Goal: Transaction & Acquisition: Register for event/course

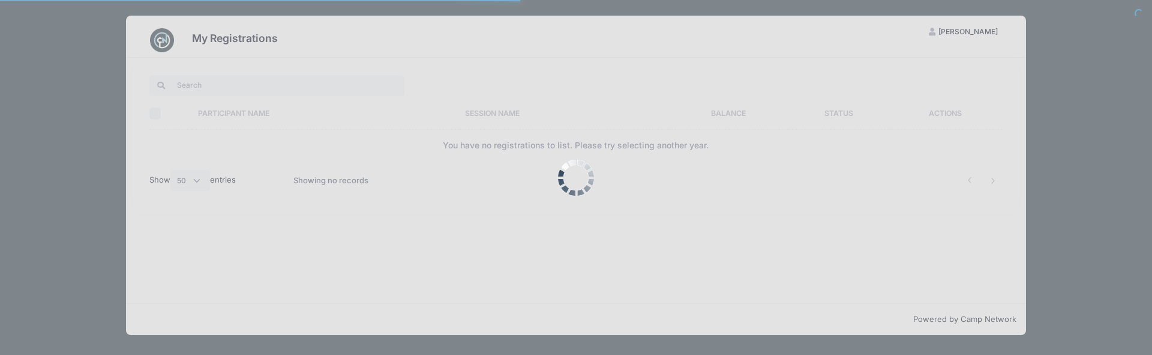
select select "50"
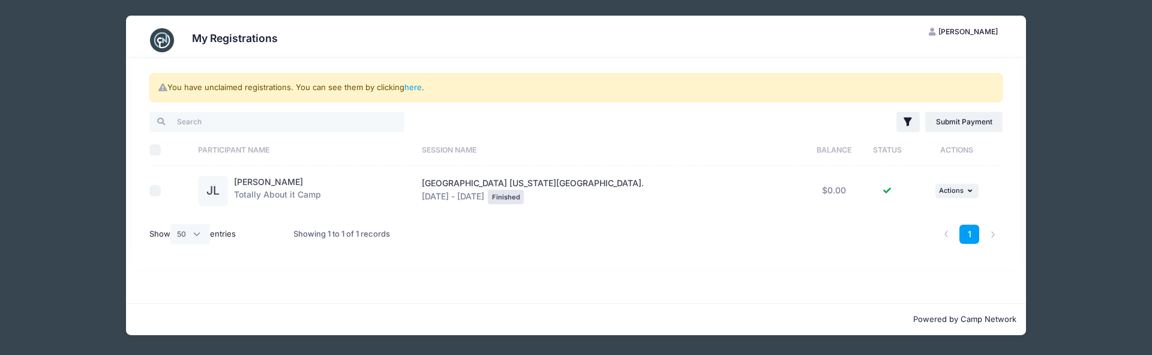
click at [170, 178] on td at bounding box center [170, 191] width 43 height 50
click at [161, 187] on div at bounding box center [167, 191] width 37 height 12
click at [155, 187] on input "checkbox" at bounding box center [155, 191] width 12 height 12
checkbox input "true"
click at [963, 127] on link "Submit Payment" at bounding box center [963, 122] width 77 height 20
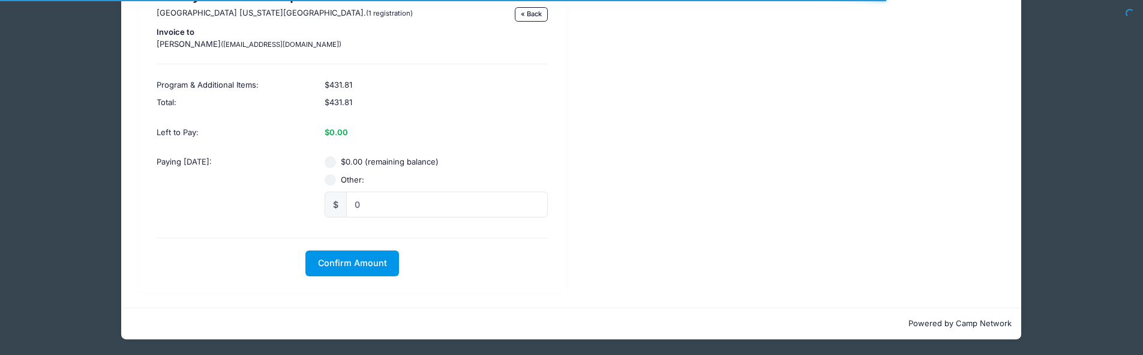
click at [369, 263] on span "Confirm Amount" at bounding box center [352, 262] width 69 height 10
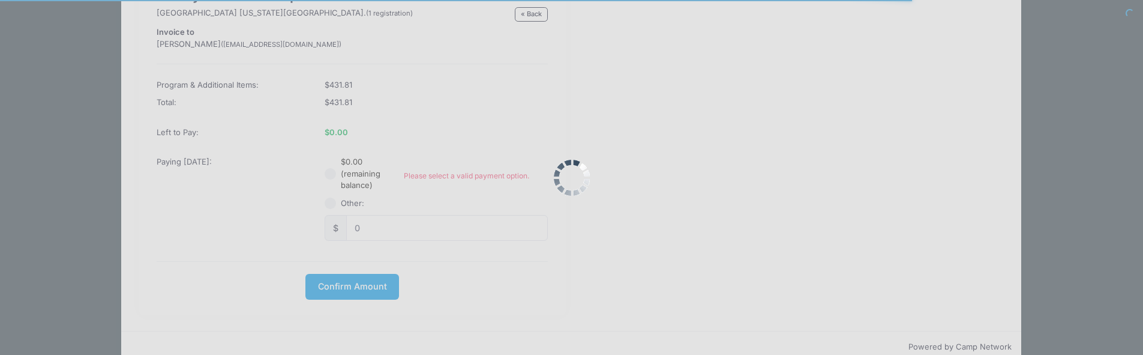
scroll to position [125, 0]
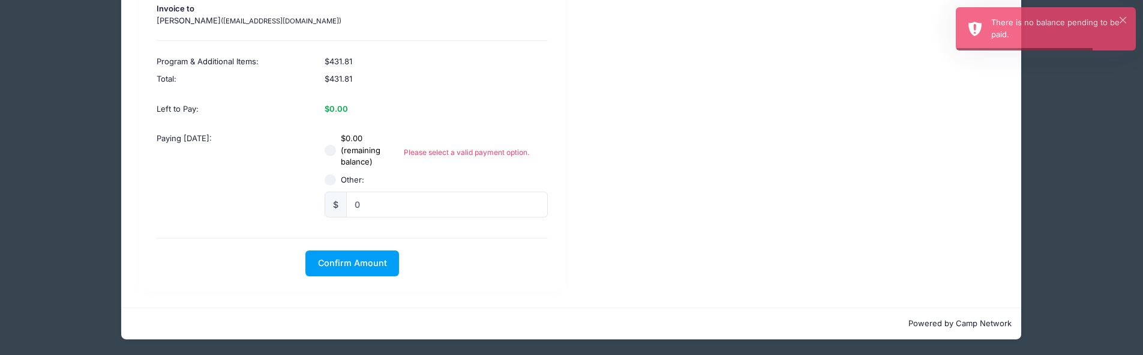
click at [343, 147] on label "$0.00 (remaining balance)" at bounding box center [372, 150] width 63 height 35
click at [337, 147] on input "$0.00 (remaining balance)" at bounding box center [331, 151] width 12 height 12
radio input "true"
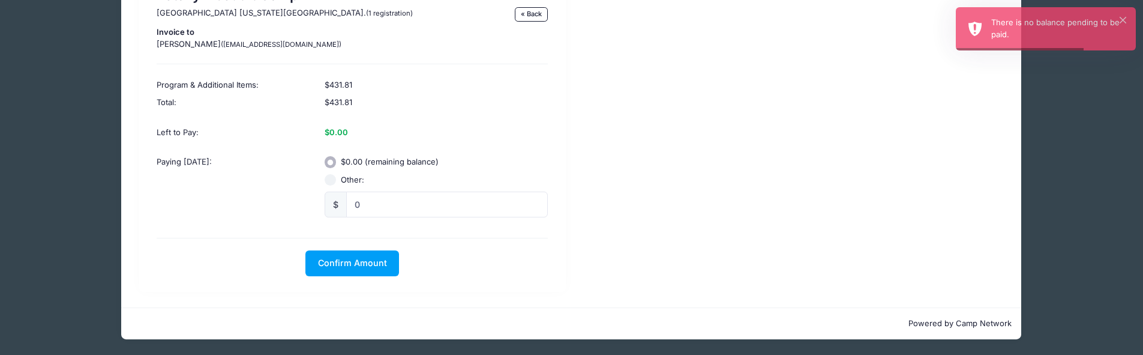
scroll to position [102, 0]
click at [373, 242] on div "Totally About it [GEOGRAPHIC_DATA] [US_STATE][GEOGRAPHIC_DATA]. (1 registration…" at bounding box center [352, 131] width 427 height 320
click at [373, 256] on button "Confirm Amount" at bounding box center [352, 263] width 94 height 26
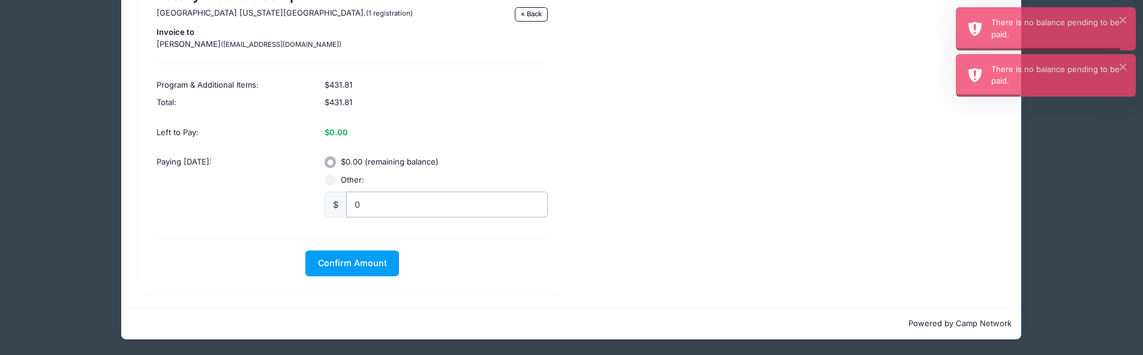
radio input "true"
click at [385, 201] on input "0" at bounding box center [447, 204] width 202 height 26
type input "33"
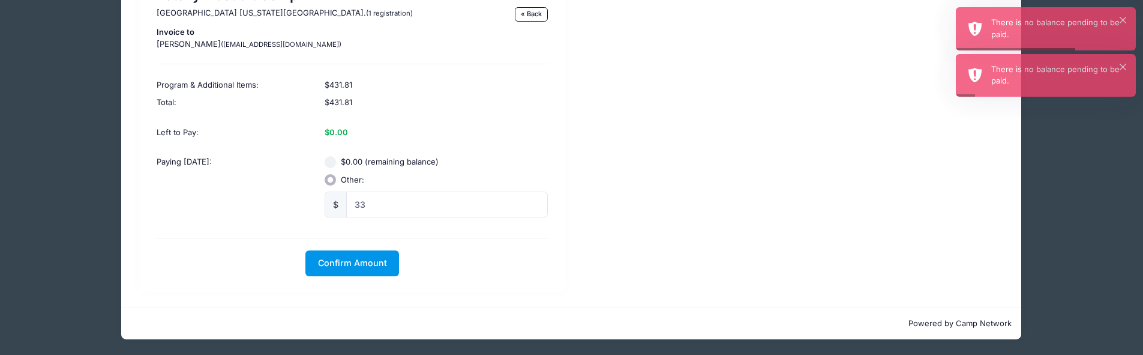
click at [371, 264] on span "Confirm Amount" at bounding box center [352, 262] width 69 height 10
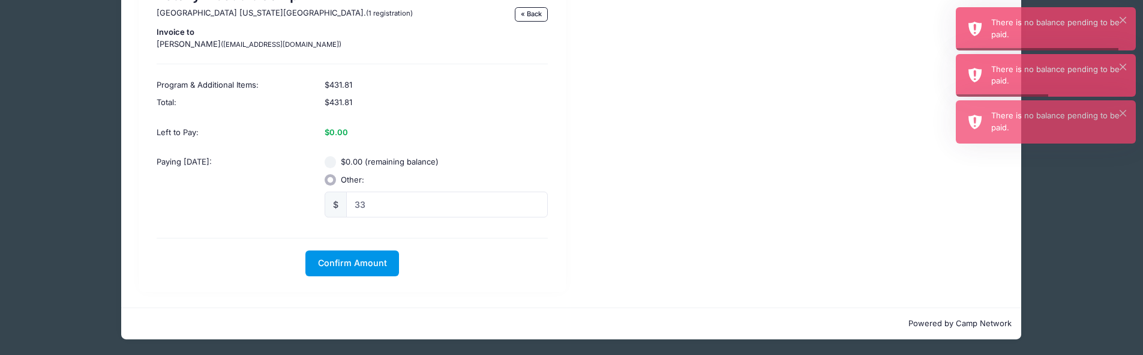
click at [371, 264] on span "Confirm Amount" at bounding box center [352, 262] width 69 height 10
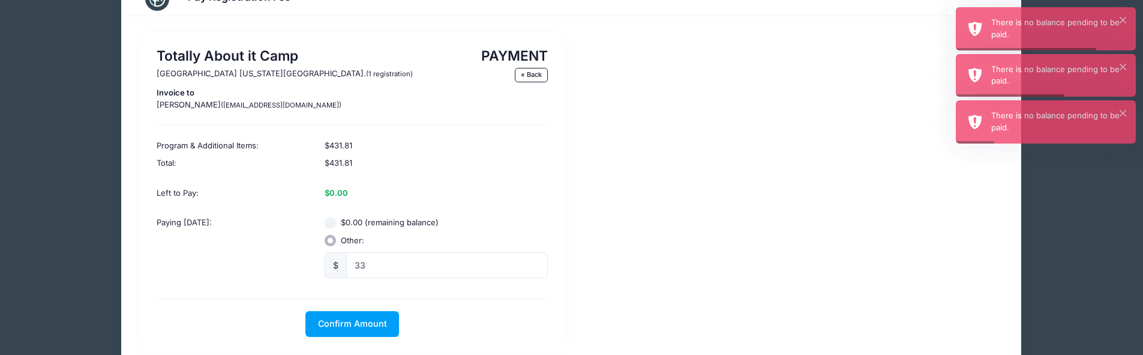
scroll to position [0, 0]
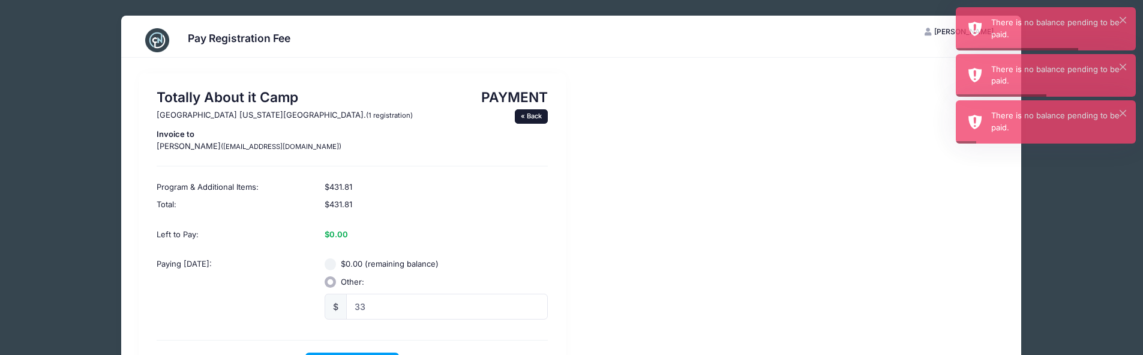
click at [532, 110] on link "« Back" at bounding box center [532, 116] width 34 height 14
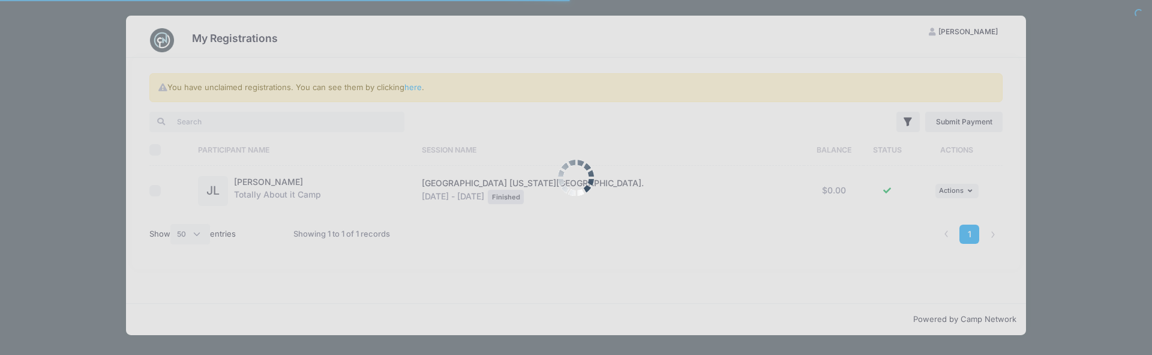
select select "50"
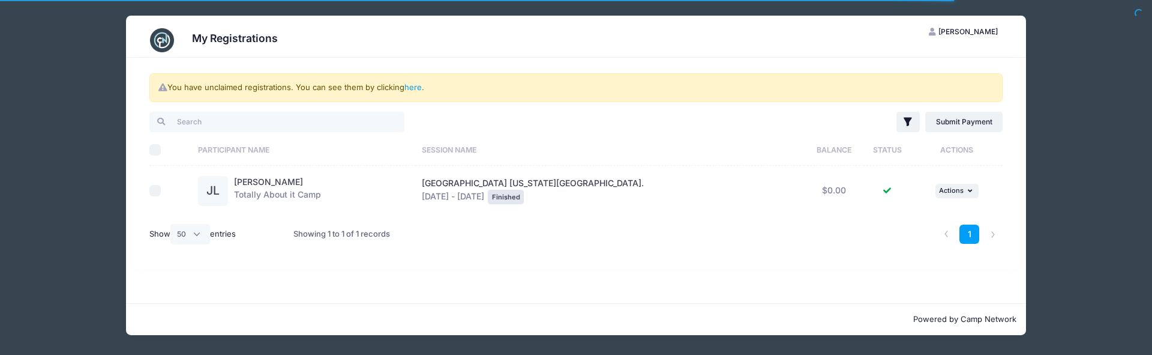
click at [963, 35] on span "[PERSON_NAME]" at bounding box center [967, 31] width 59 height 9
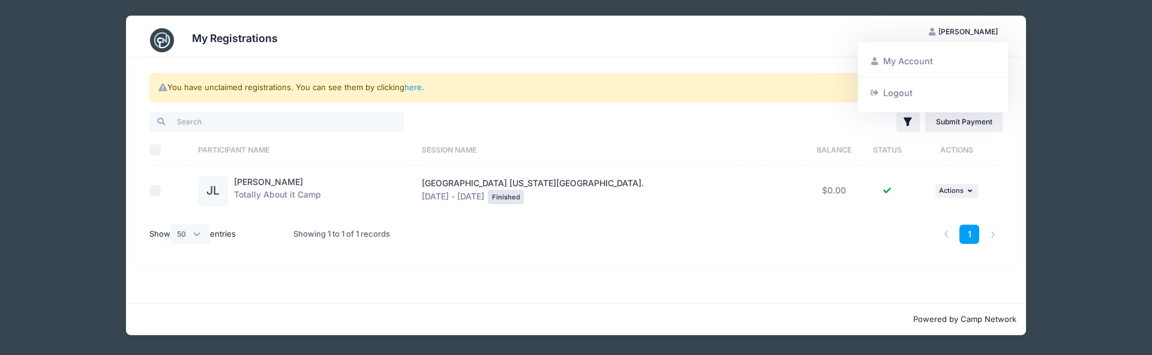
click at [965, 49] on div "My Account Logout" at bounding box center [933, 77] width 150 height 70
click at [929, 57] on link "My Account" at bounding box center [933, 61] width 139 height 23
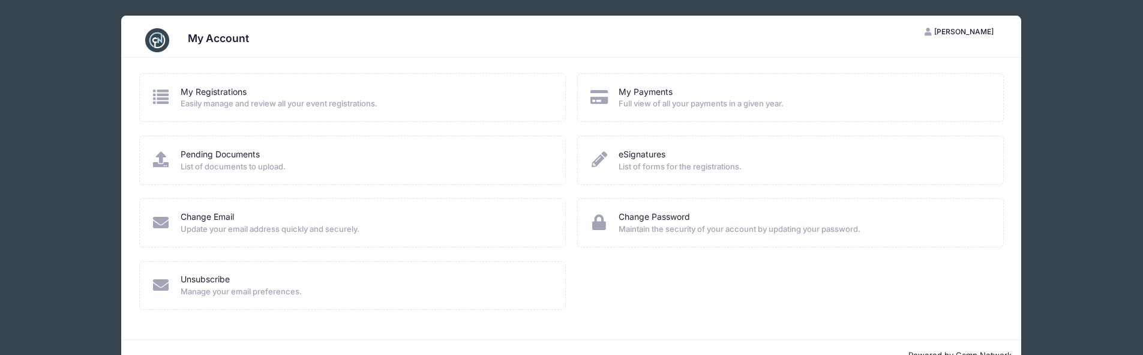
click at [741, 92] on div "My Payments" at bounding box center [803, 92] width 369 height 13
click at [655, 97] on link "My Payments" at bounding box center [646, 92] width 54 height 13
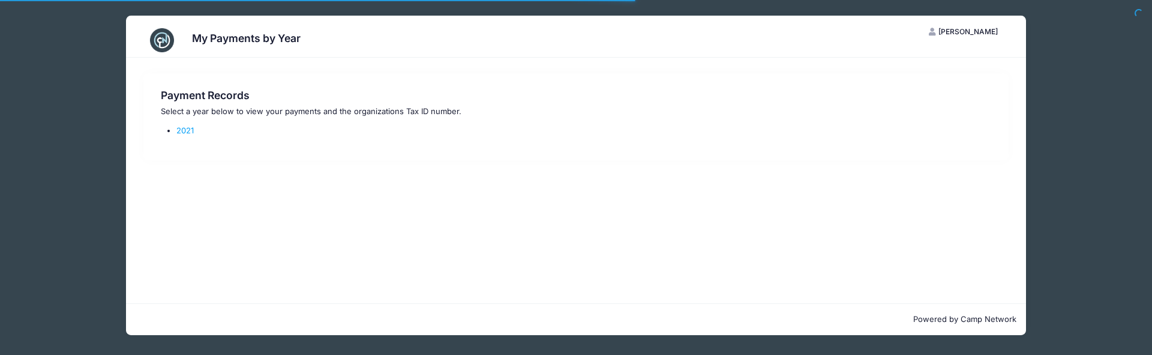
click at [174, 131] on ul "2021" at bounding box center [576, 131] width 830 height 12
click at [182, 131] on link "2021" at bounding box center [184, 130] width 17 height 10
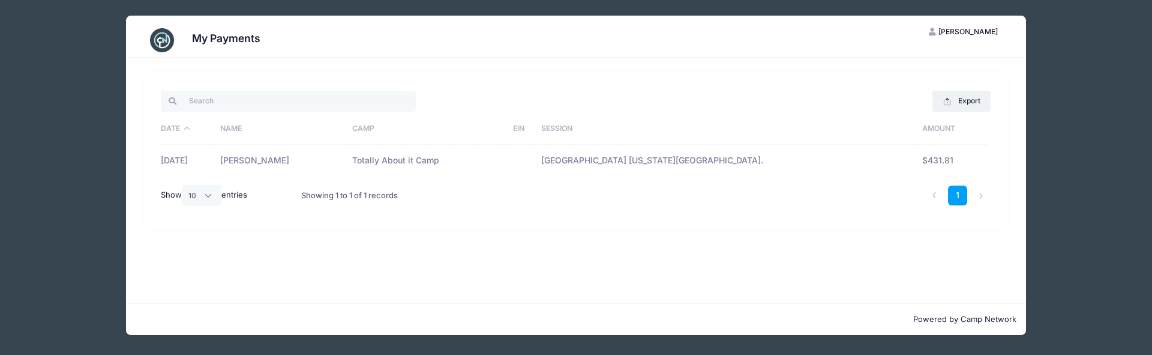
click at [412, 168] on td "Totally About it Camp" at bounding box center [426, 161] width 161 height 32
drag, startPoint x: 922, startPoint y: 152, endPoint x: 918, endPoint y: 169, distance: 17.3
click at [923, 153] on td "$431.81" at bounding box center [951, 161] width 70 height 32
click at [918, 169] on td "$431.81" at bounding box center [951, 161] width 70 height 32
drag, startPoint x: 730, startPoint y: 152, endPoint x: 631, endPoint y: 170, distance: 101.2
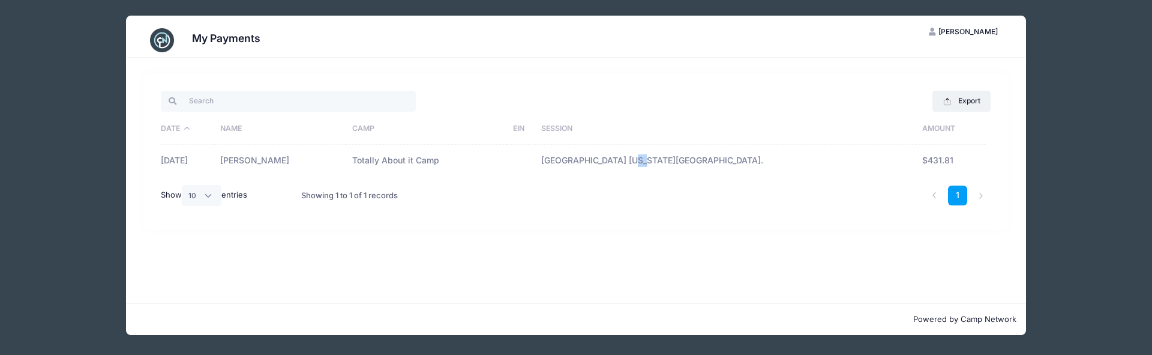
click at [720, 152] on td "[GEOGRAPHIC_DATA] [US_STATE][GEOGRAPHIC_DATA]." at bounding box center [725, 161] width 381 height 32
drag, startPoint x: 209, startPoint y: 197, endPoint x: 202, endPoint y: 195, distance: 8.0
click at [209, 197] on select "All 10 25 50" at bounding box center [202, 195] width 40 height 20
select select "25"
click at [184, 185] on select "All 10 25 50" at bounding box center [202, 195] width 40 height 20
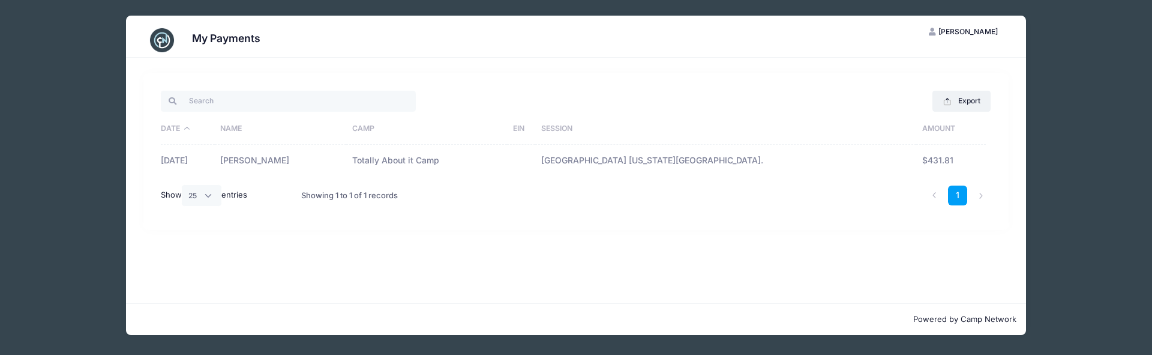
click at [164, 49] on img at bounding box center [162, 40] width 24 height 24
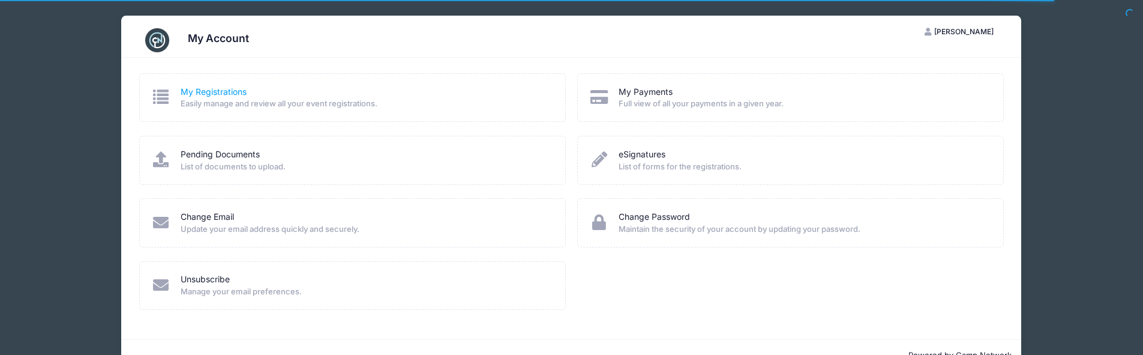
click at [204, 91] on link "My Registrations" at bounding box center [214, 92] width 66 height 13
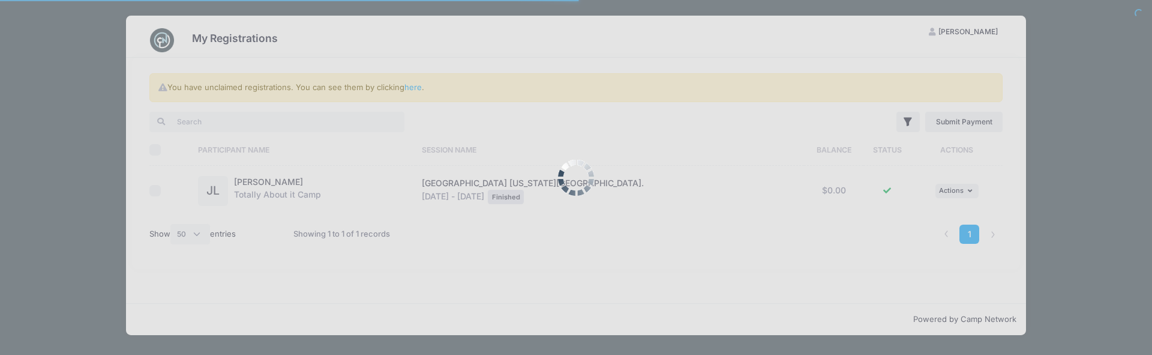
select select "50"
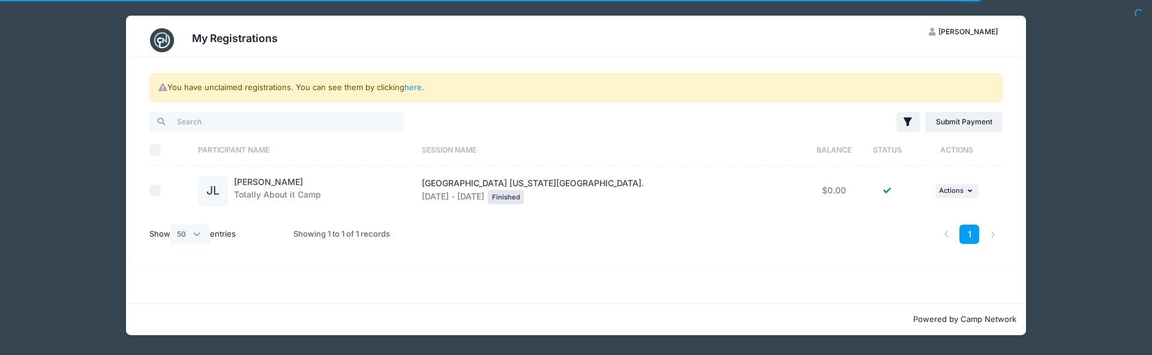
click at [524, 190] on div "Finished" at bounding box center [506, 197] width 36 height 14
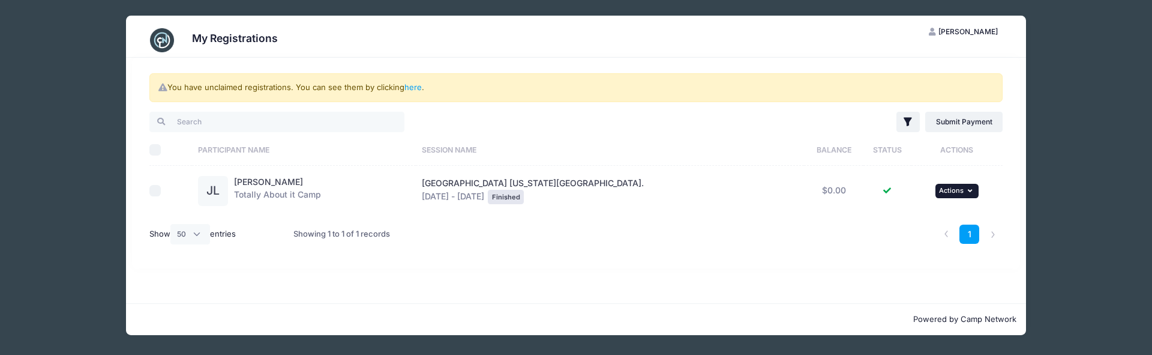
click at [948, 189] on td "... Actions View Registration View Attachments" at bounding box center [956, 191] width 91 height 50
click at [948, 190] on span "Actions" at bounding box center [951, 190] width 25 height 8
click at [925, 238] on link "View Attachments" at bounding box center [905, 240] width 109 height 23
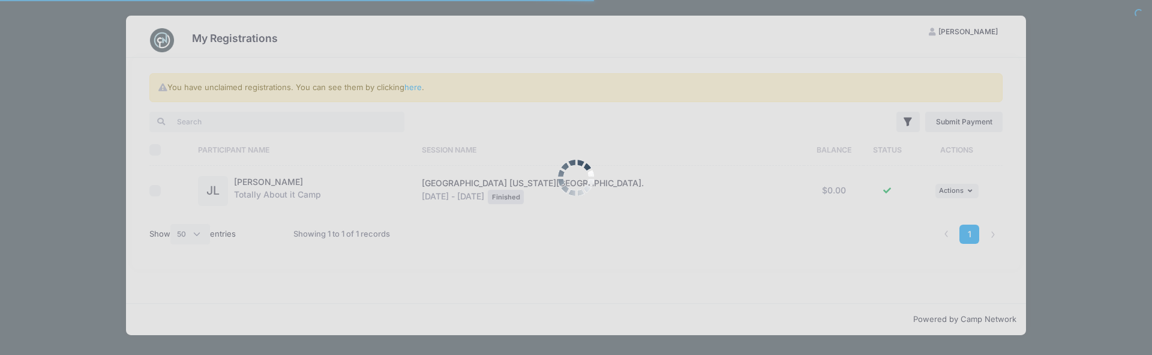
select select "50"
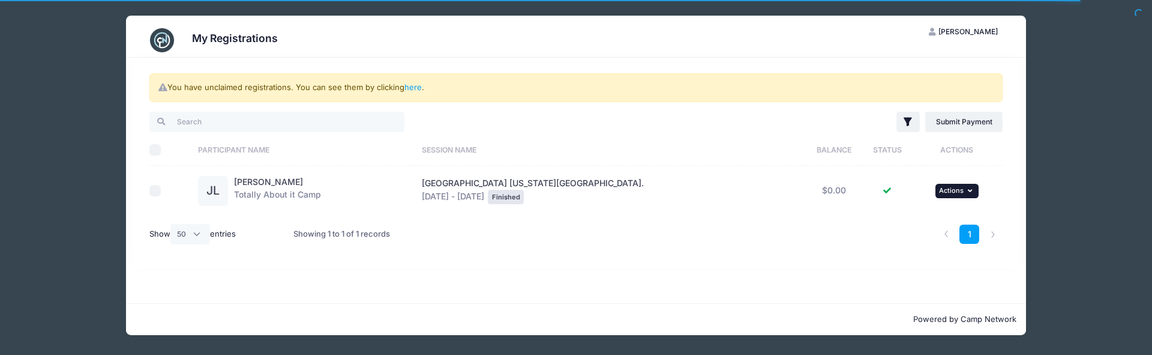
click at [939, 190] on span "Actions" at bounding box center [951, 190] width 25 height 8
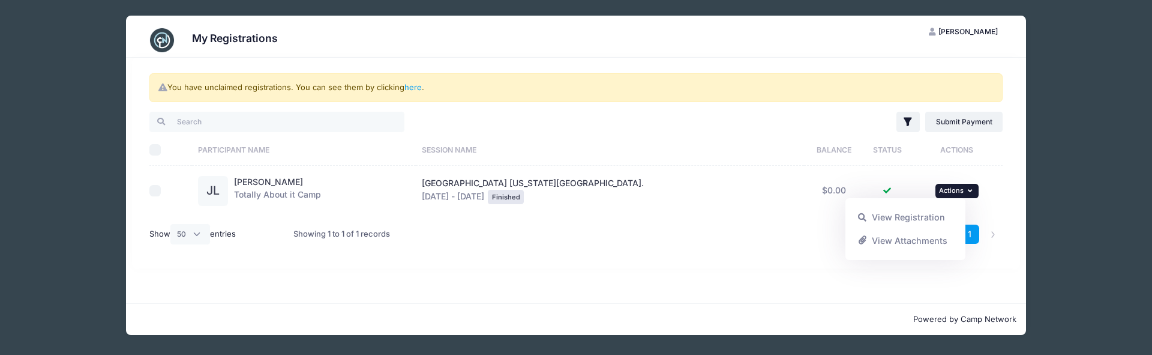
click at [939, 214] on link "View Registration" at bounding box center [905, 217] width 109 height 23
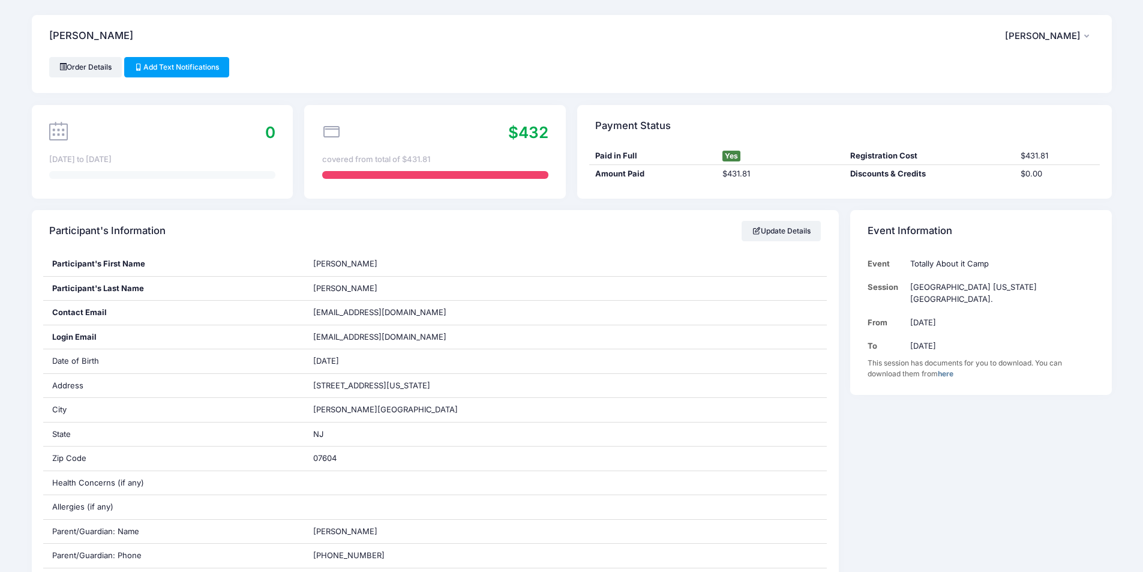
click at [714, 166] on div "Amount Paid $431.81 Discounts & Credits $0.00" at bounding box center [844, 174] width 511 height 18
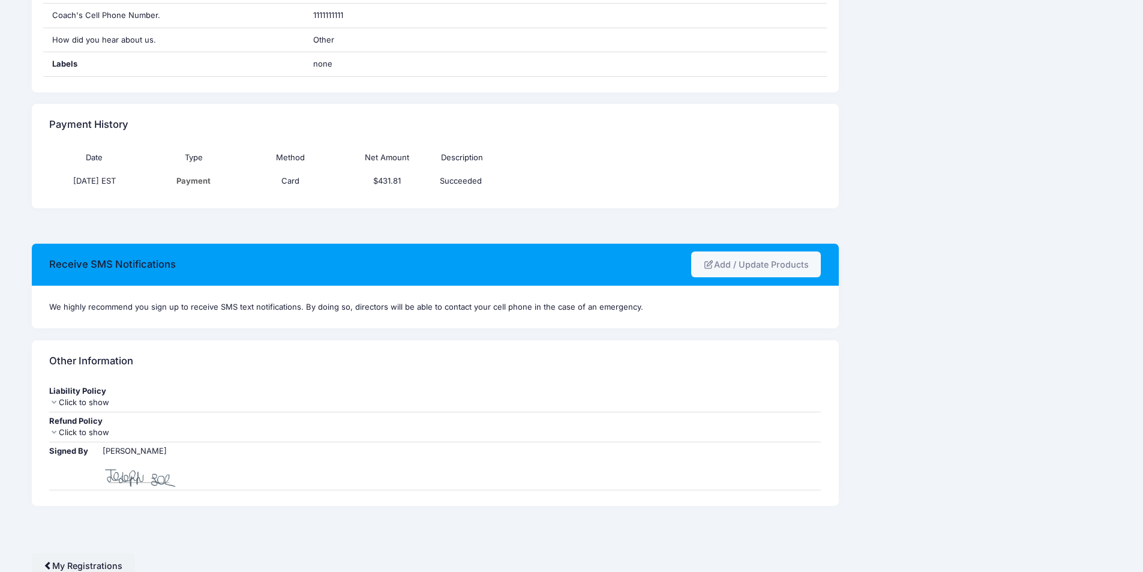
scroll to position [838, 0]
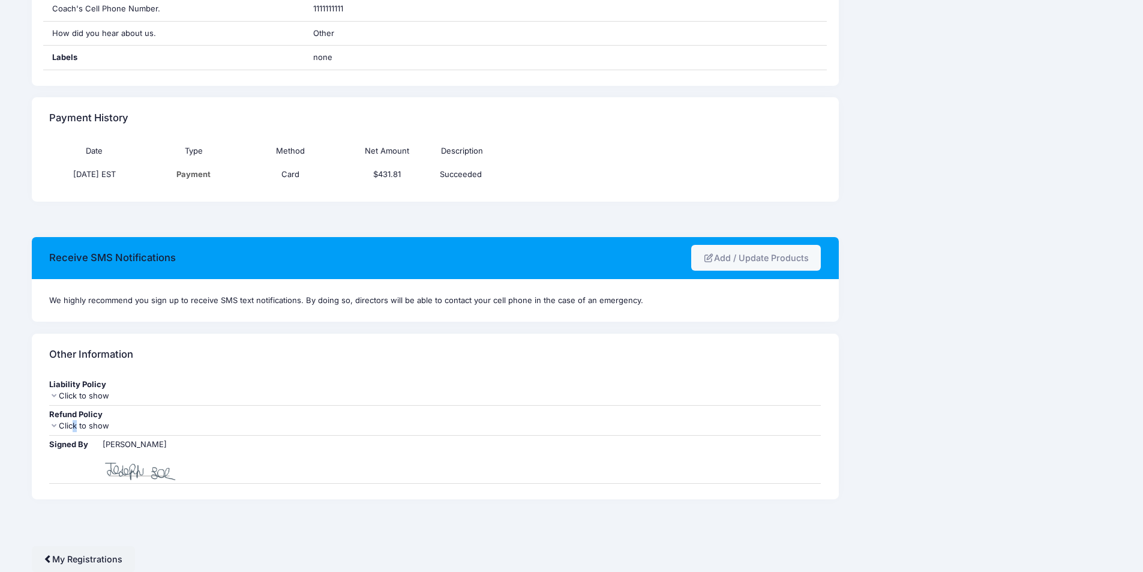
click at [73, 354] on div "Click to show" at bounding box center [435, 426] width 772 height 12
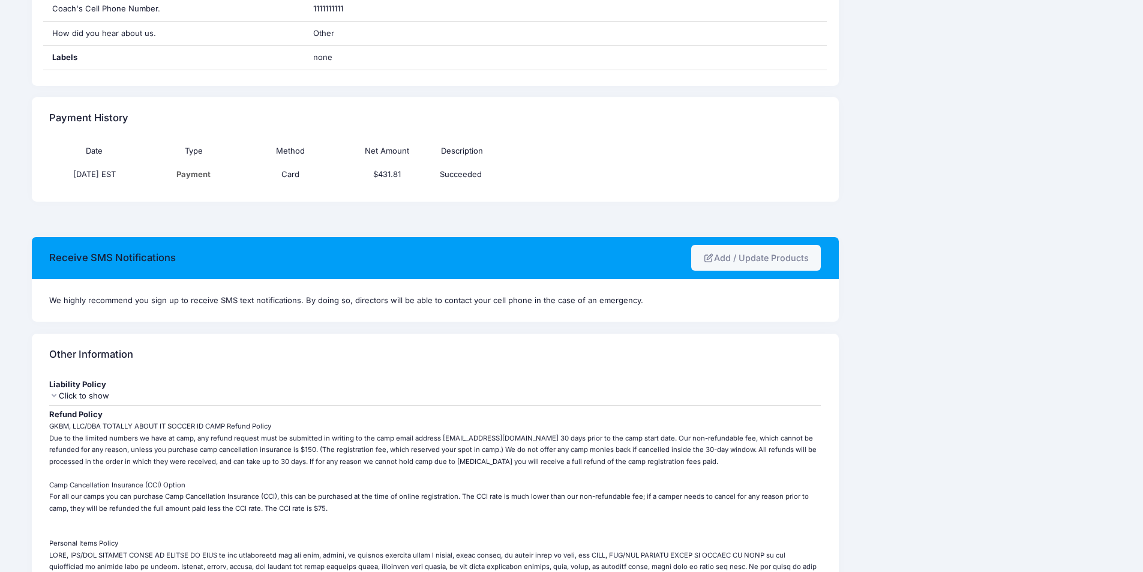
click at [90, 354] on div "Click to show" at bounding box center [435, 396] width 772 height 12
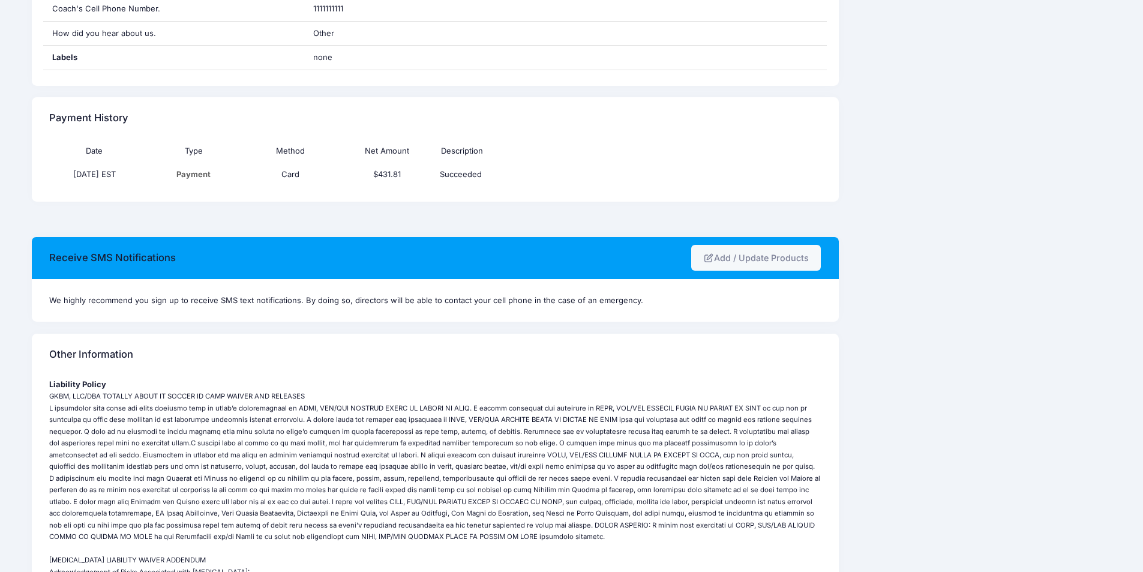
click at [460, 173] on td "Succeeded" at bounding box center [579, 174] width 289 height 23
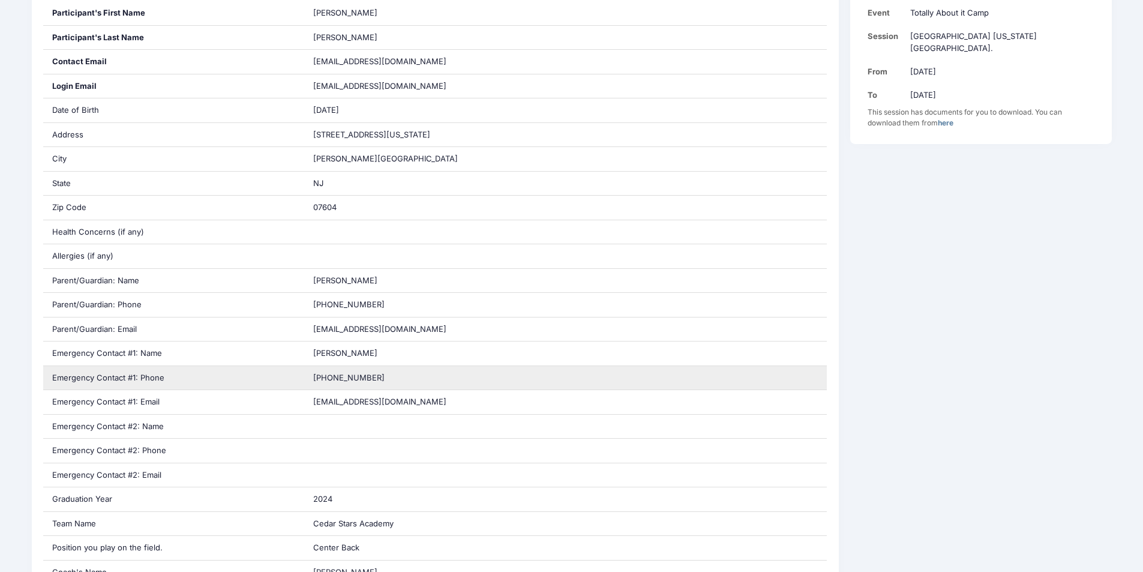
scroll to position [0, 0]
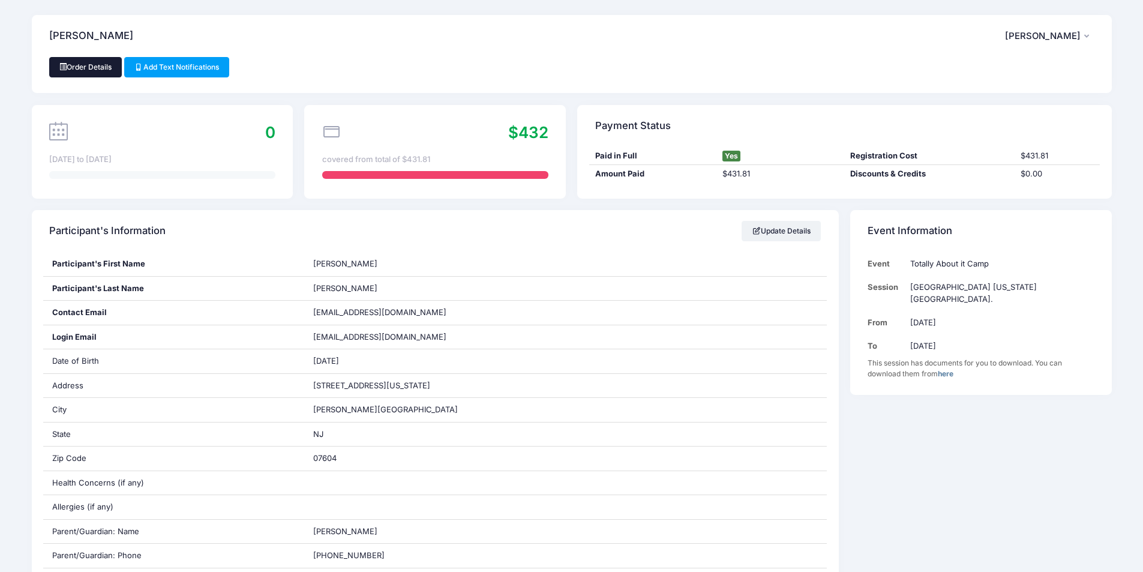
click at [98, 72] on link "Order Details" at bounding box center [85, 67] width 73 height 20
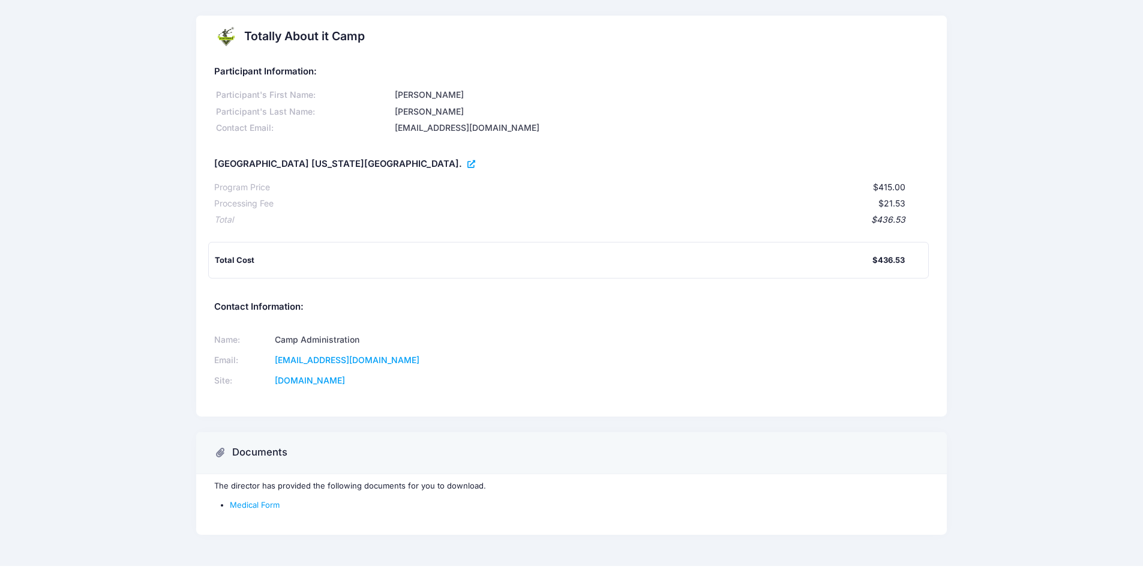
click at [467, 164] on icon at bounding box center [472, 164] width 10 height 0
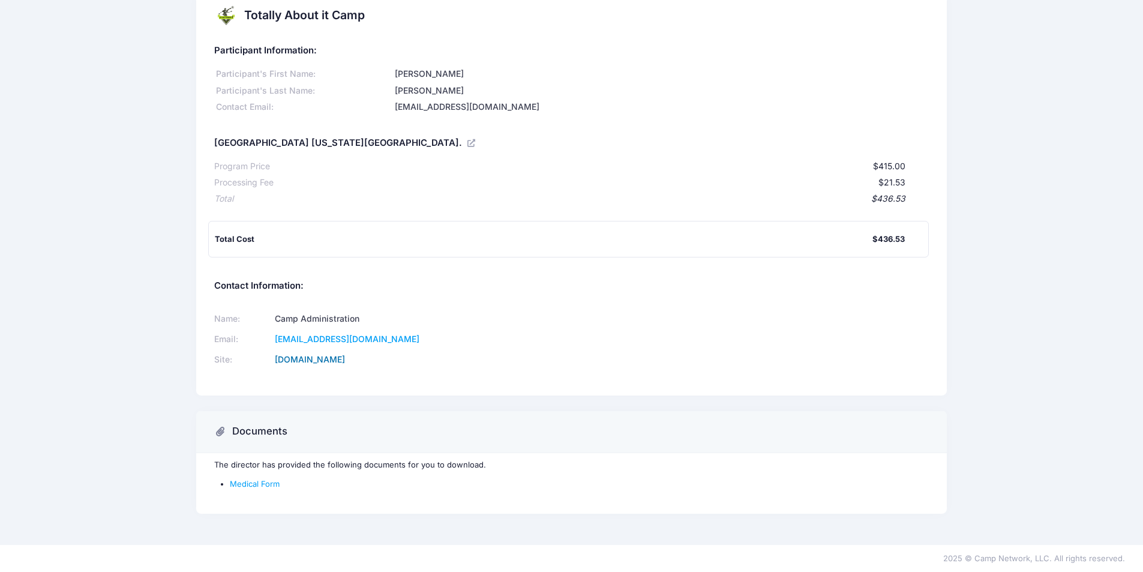
click at [345, 362] on link "[DOMAIN_NAME]" at bounding box center [310, 359] width 70 height 10
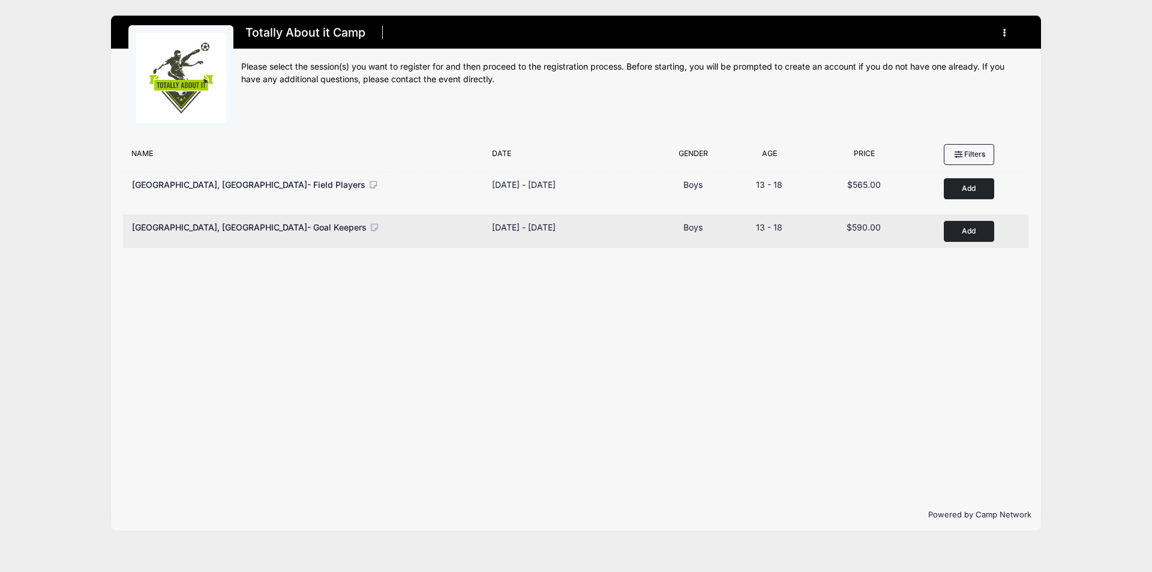
click at [974, 227] on button "Add to Cart" at bounding box center [969, 231] width 50 height 21
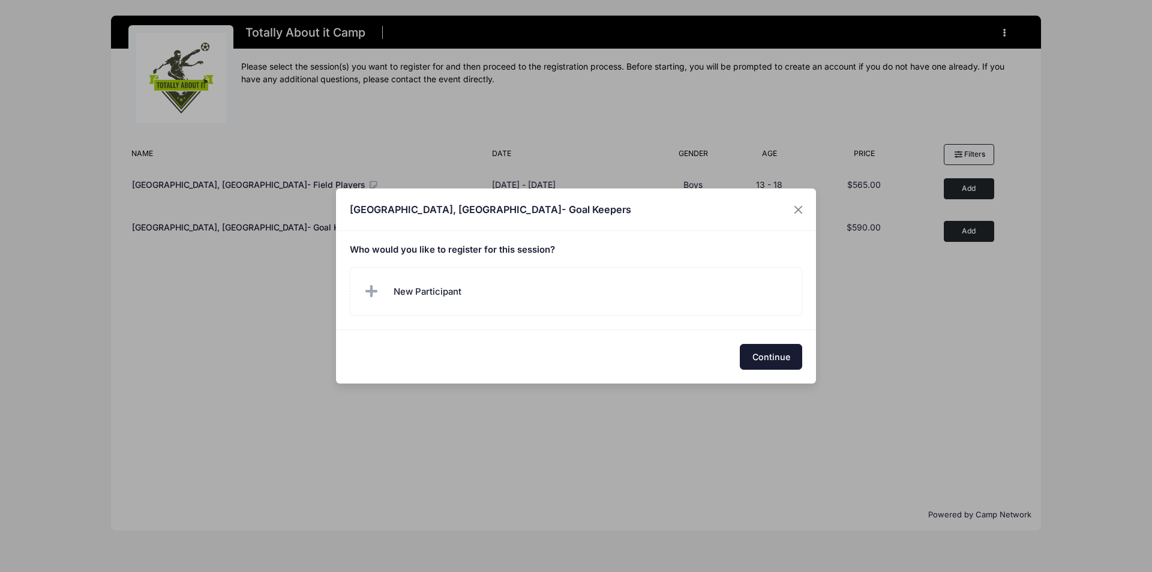
click at [763, 358] on button "Continue" at bounding box center [771, 357] width 62 height 26
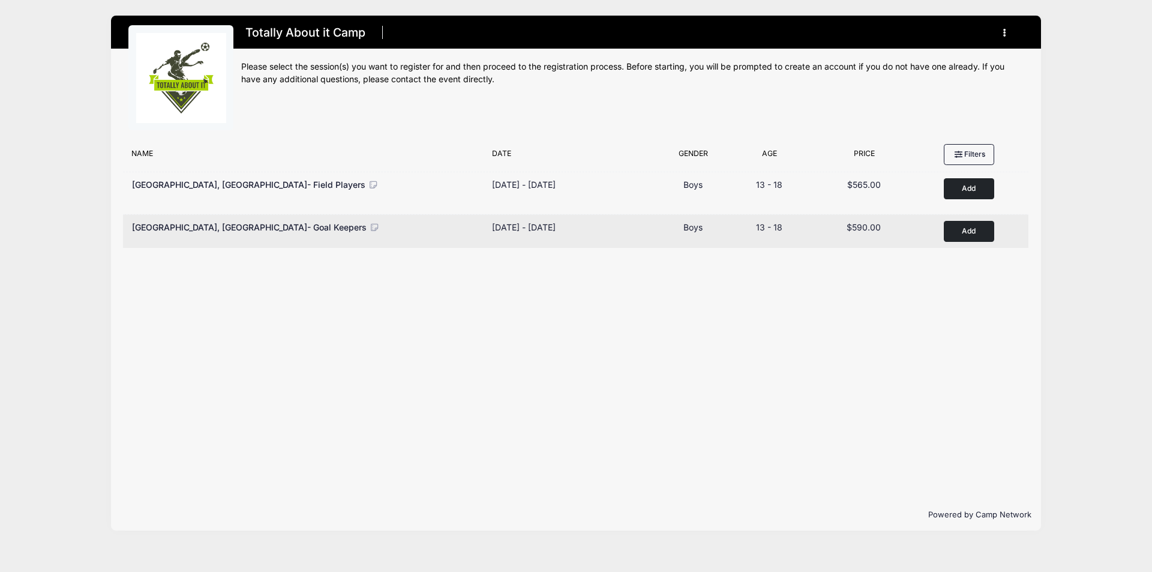
click at [976, 234] on button "Add to Cart" at bounding box center [969, 231] width 50 height 21
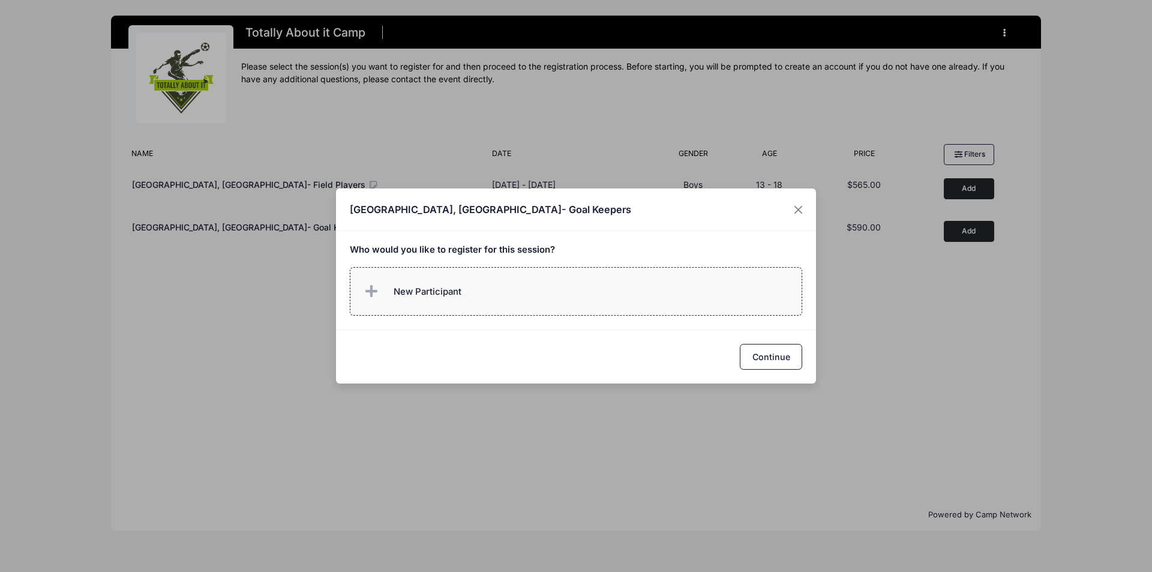
click at [466, 299] on label "New Participant" at bounding box center [576, 291] width 453 height 49
click at [500, 272] on label "New Participant" at bounding box center [576, 291] width 453 height 49
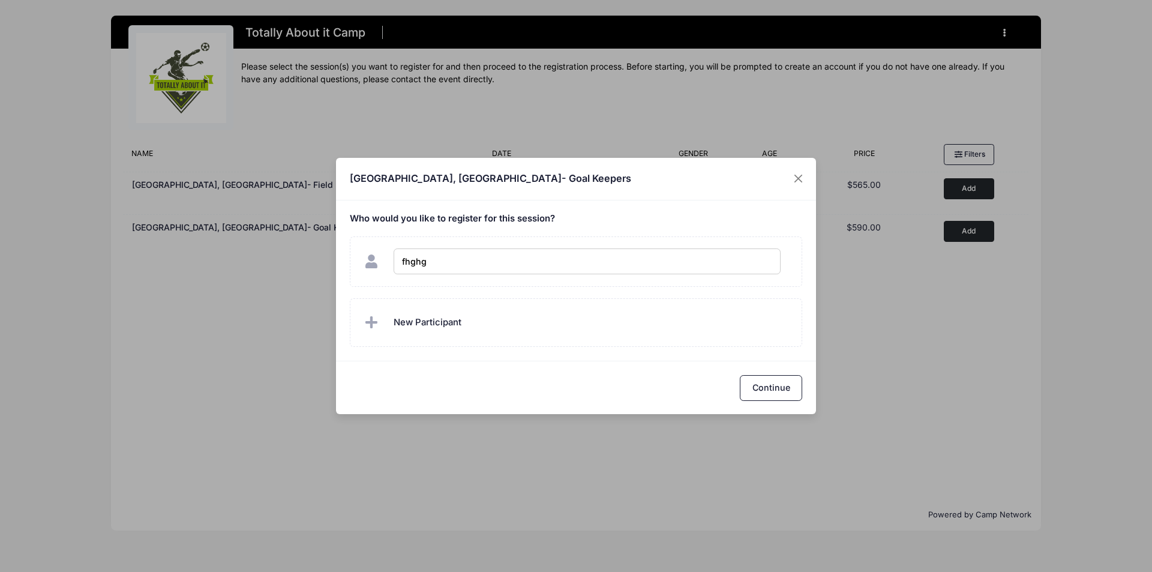
type input "fhghgf"
checkbox input "true"
click at [799, 385] on button "Continue" at bounding box center [771, 388] width 62 height 26
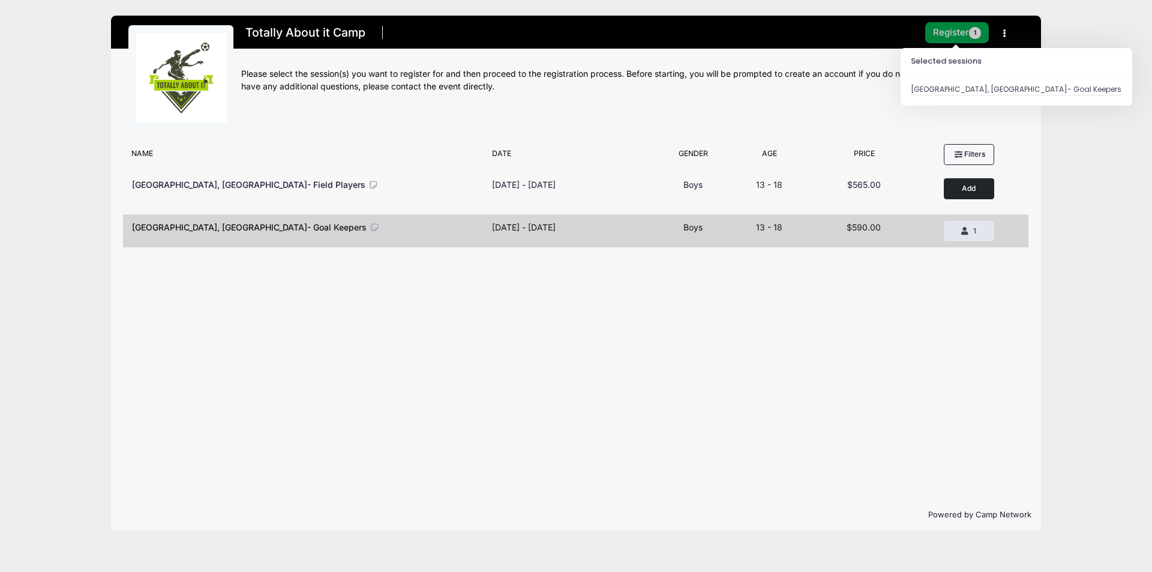
click at [961, 34] on button "Register 1" at bounding box center [957, 32] width 64 height 21
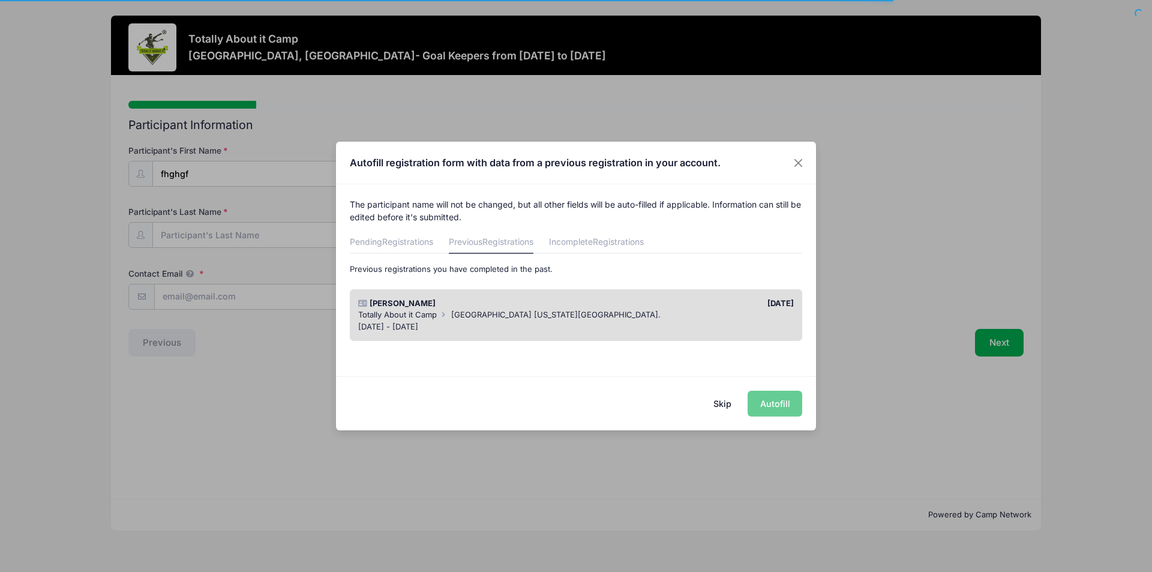
click at [743, 385] on div "Skip Autofill" at bounding box center [576, 402] width 480 height 53
click at [691, 316] on div "Totally About it Camp [GEOGRAPHIC_DATA] [US_STATE][GEOGRAPHIC_DATA]." at bounding box center [576, 315] width 436 height 12
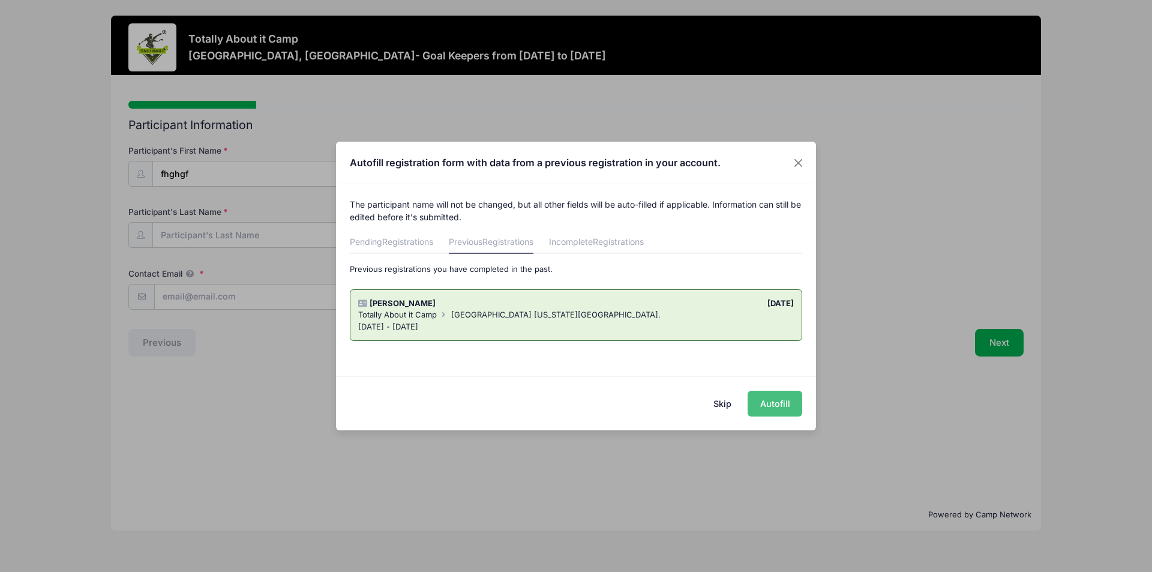
click at [774, 403] on button "Autofill" at bounding box center [775, 404] width 55 height 26
type input "[EMAIL_ADDRESS][DOMAIN_NAME]"
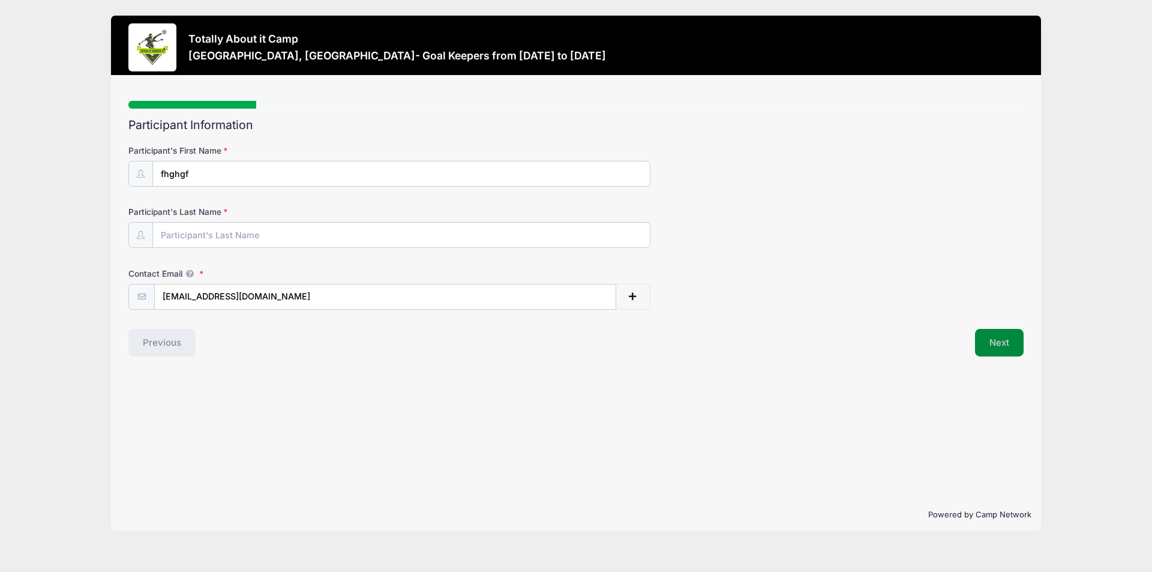
click at [995, 339] on button "Next" at bounding box center [999, 343] width 49 height 28
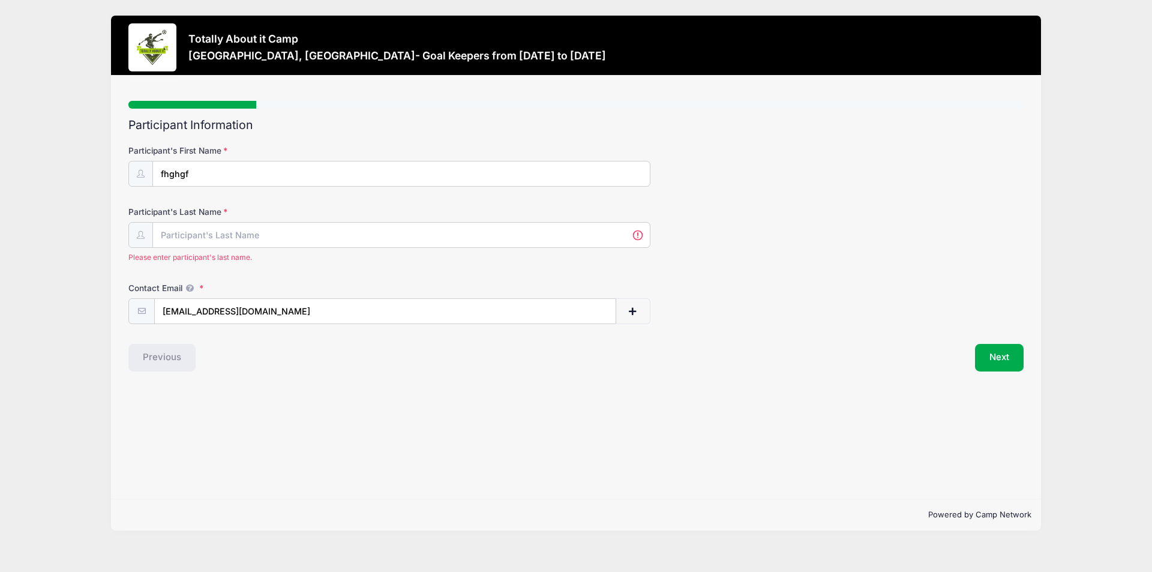
click at [277, 248] on div "Please enter participant's last name." at bounding box center [389, 242] width 522 height 40
click at [281, 227] on input "Participant's Last Name" at bounding box center [401, 236] width 497 height 26
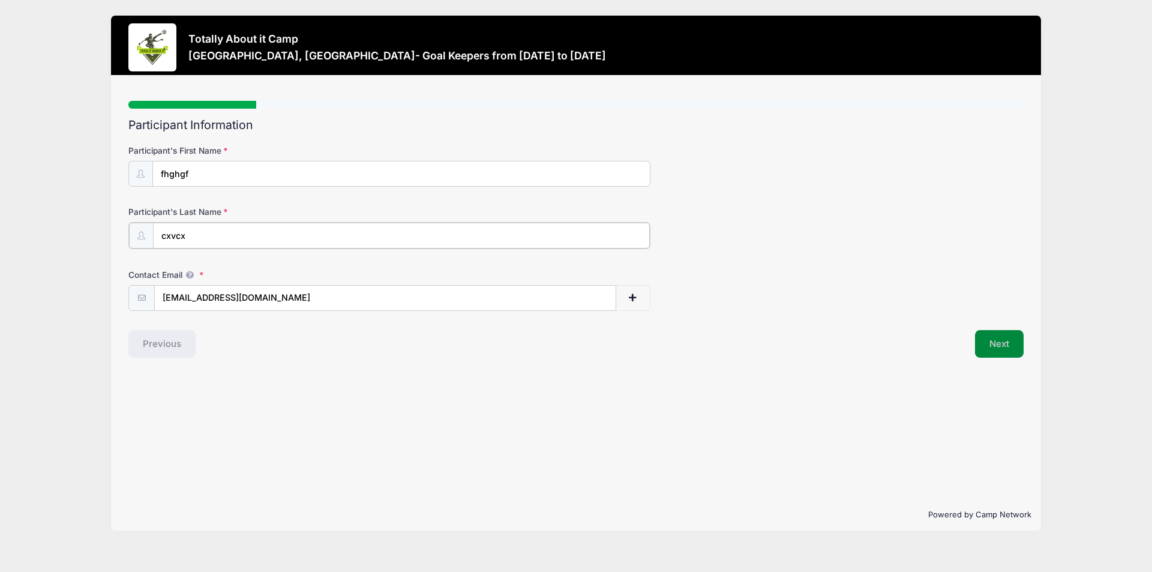
type input "cxvcx"
click at [1015, 340] on button "Next" at bounding box center [999, 343] width 49 height 28
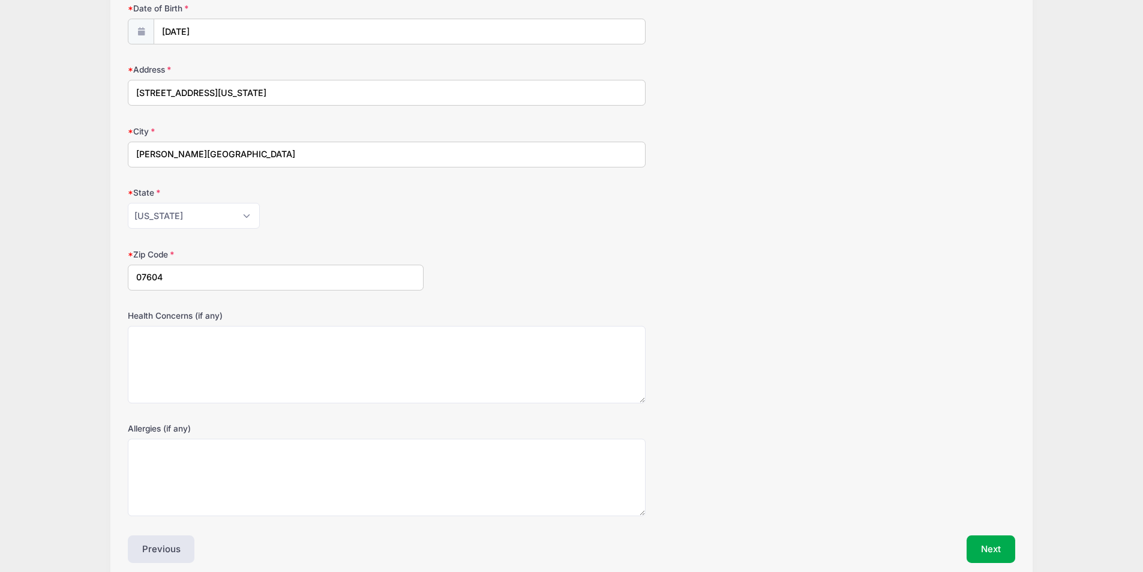
scroll to position [196, 0]
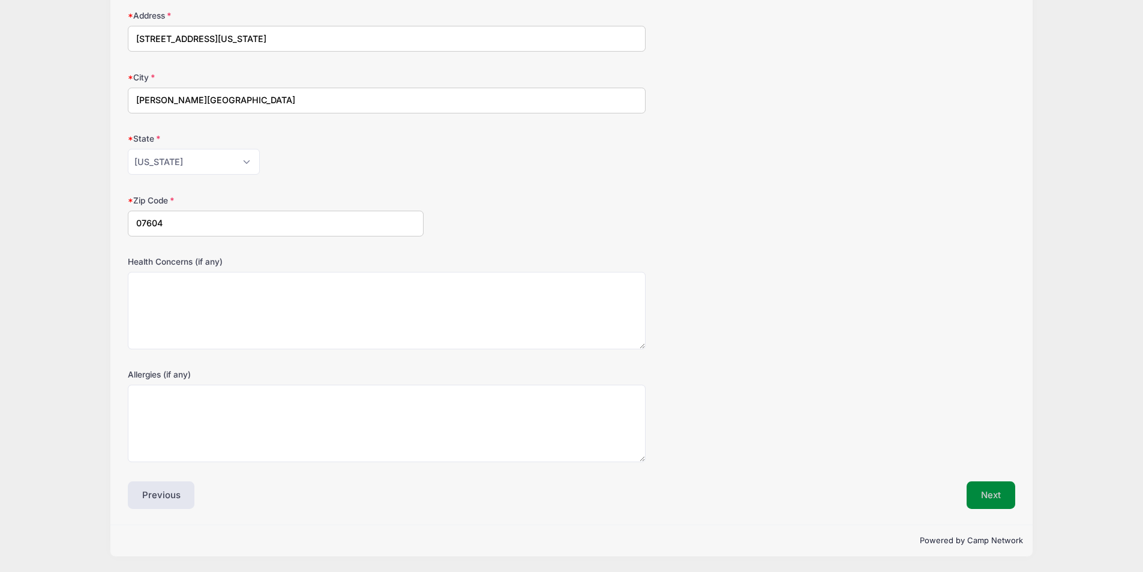
click at [996, 493] on button "Next" at bounding box center [991, 495] width 49 height 28
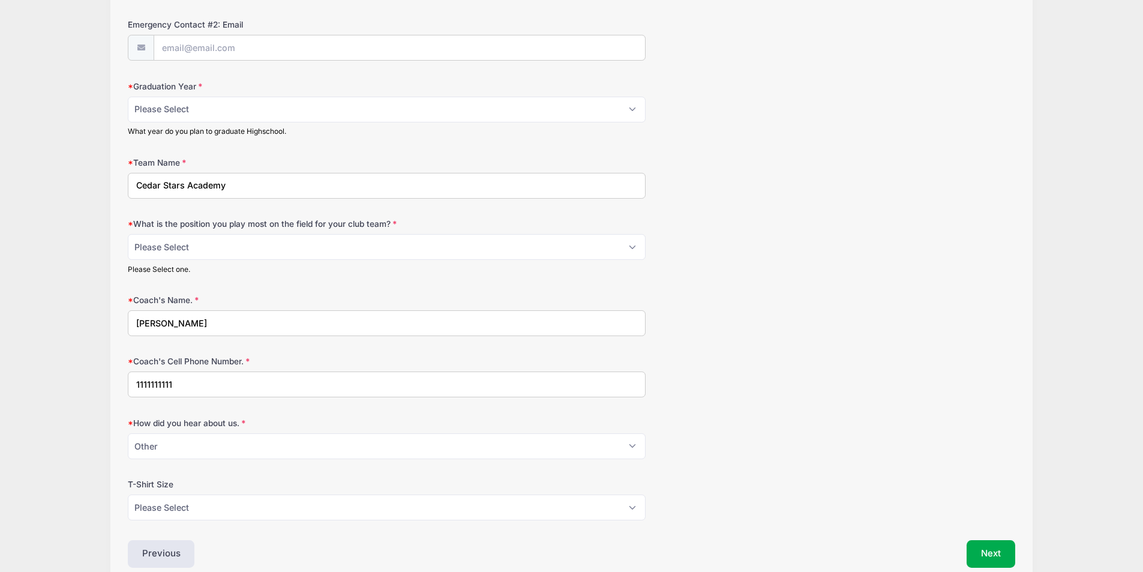
scroll to position [676, 0]
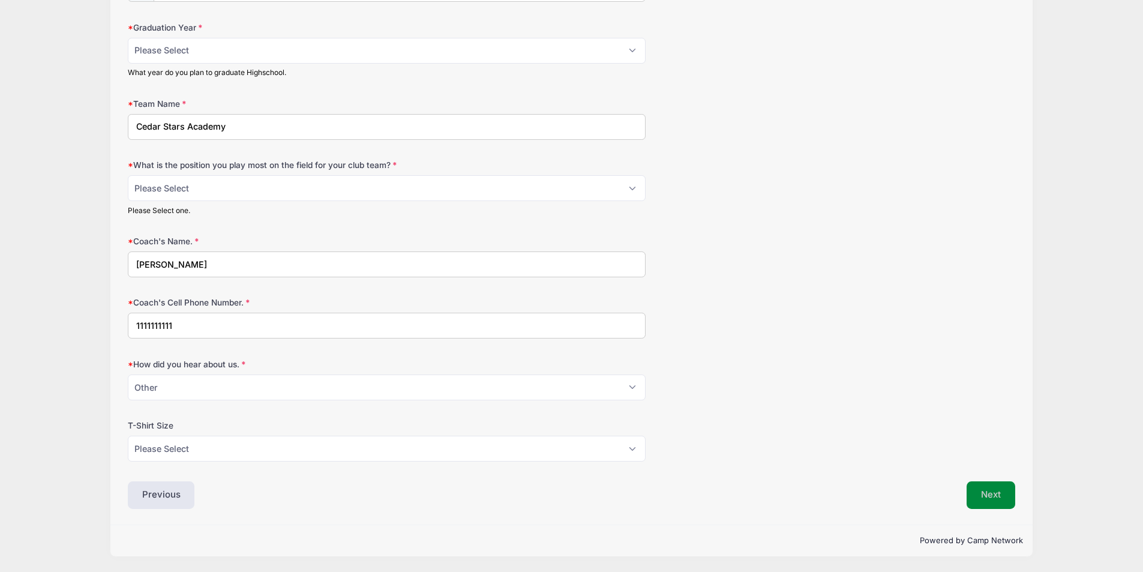
click at [983, 501] on button "Next" at bounding box center [991, 495] width 49 height 28
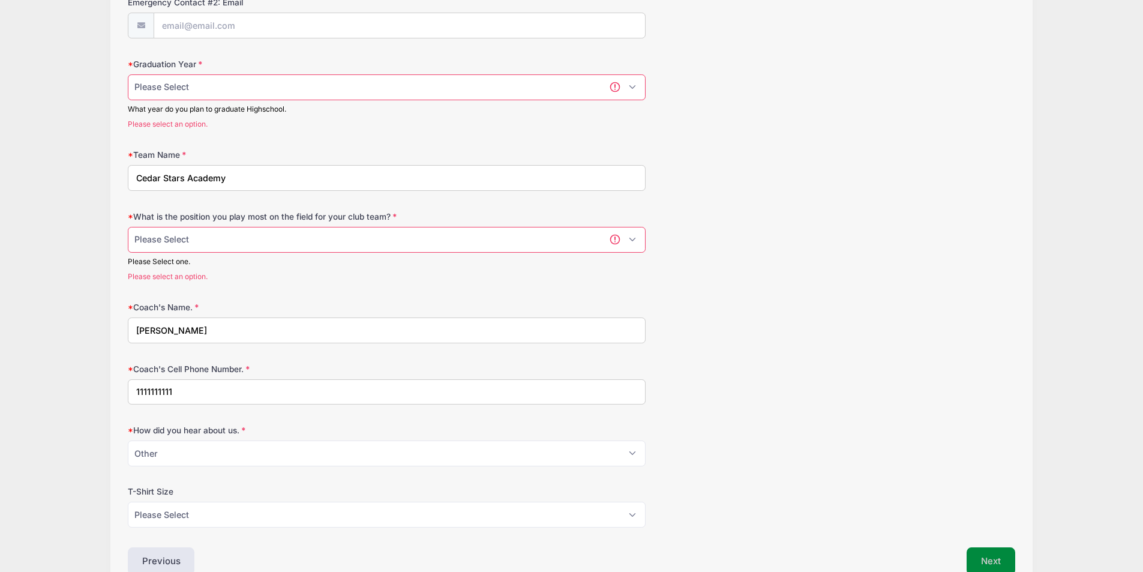
scroll to position [636, 0]
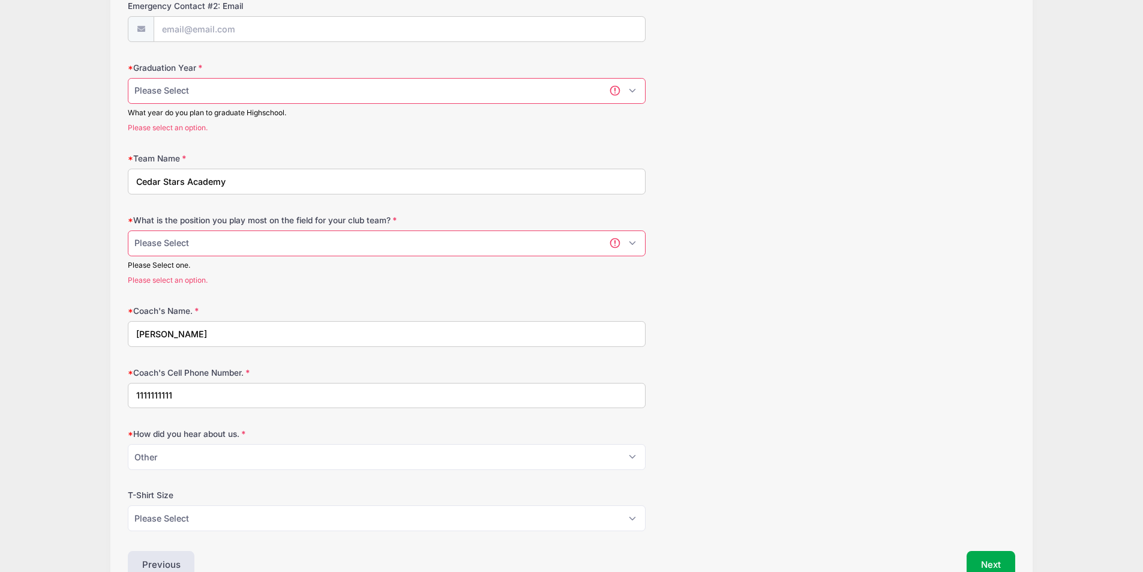
click at [292, 235] on select "Please Select 1-GK 2-RB 3-LB 4-CB 5-CB 6-DCM 7- Right Winger 8- CM 9-Striker 10…" at bounding box center [387, 243] width 518 height 26
select select "3-LB"
click at [128, 230] on select "Please Select 1-GK 2-RB 3-LB 4-CB 5-CB 6-DCM 7- Right Winger 8- CM 9-Striker 10…" at bounding box center [387, 243] width 518 height 26
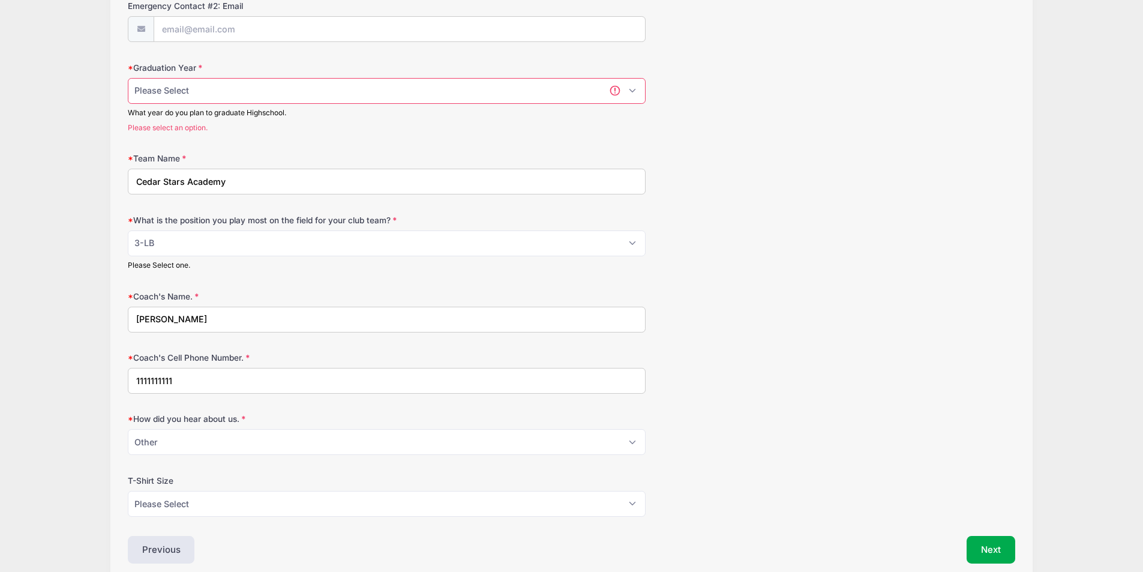
click at [284, 91] on select "Please Select 2025 2026 2027 2028 2029 2030" at bounding box center [387, 91] width 518 height 26
select select "2026"
click at [128, 78] on select "Please Select 2025 2026 2027 2028 2029 2030" at bounding box center [387, 91] width 518 height 26
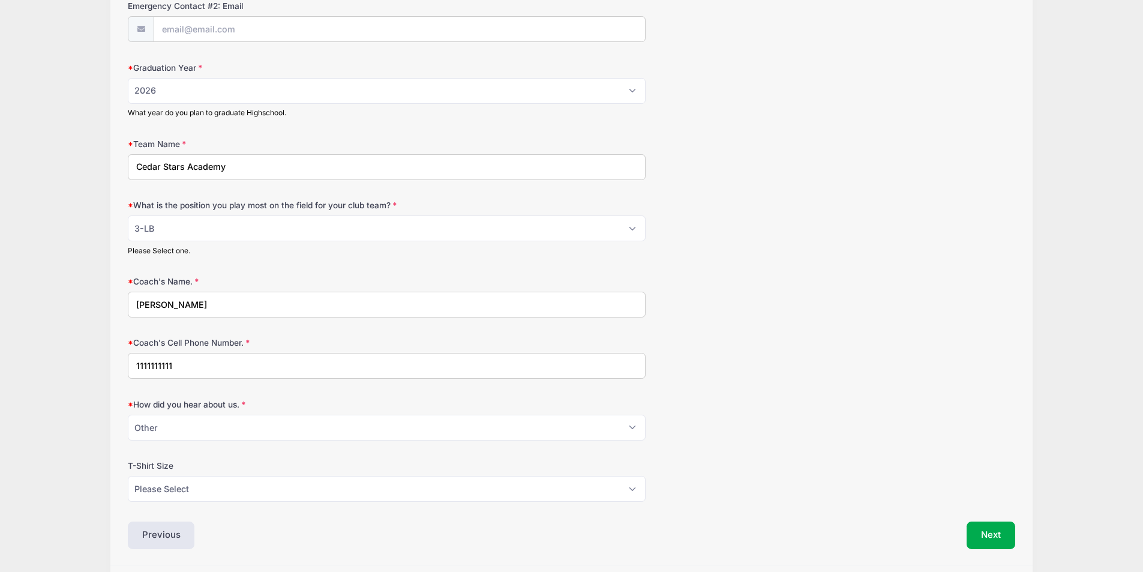
click at [1004, 520] on div "Event Registration Information Parent/Guardian: Name [PERSON_NAME] Parent/Guard…" at bounding box center [571, 15] width 887 height 1067
click at [1004, 527] on button "Next" at bounding box center [991, 535] width 49 height 28
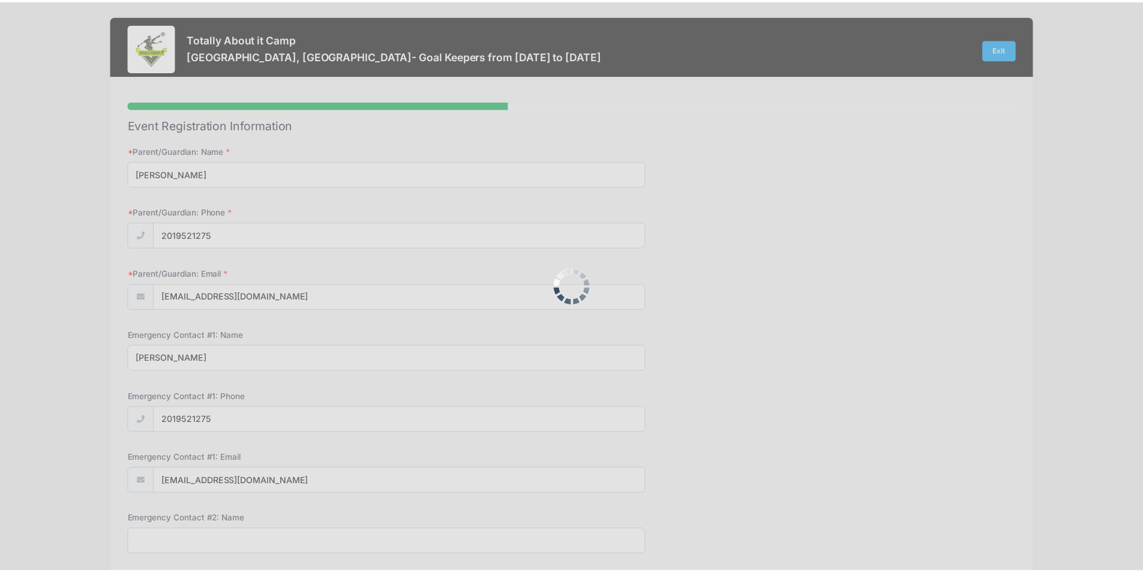
scroll to position [0, 0]
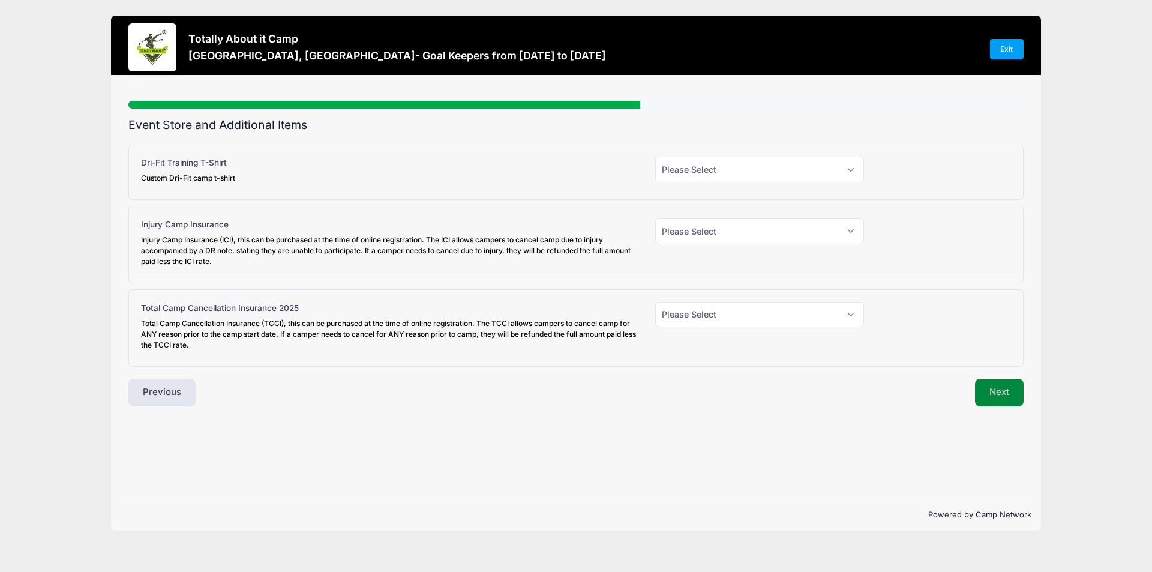
click at [981, 388] on button "Next" at bounding box center [999, 393] width 49 height 28
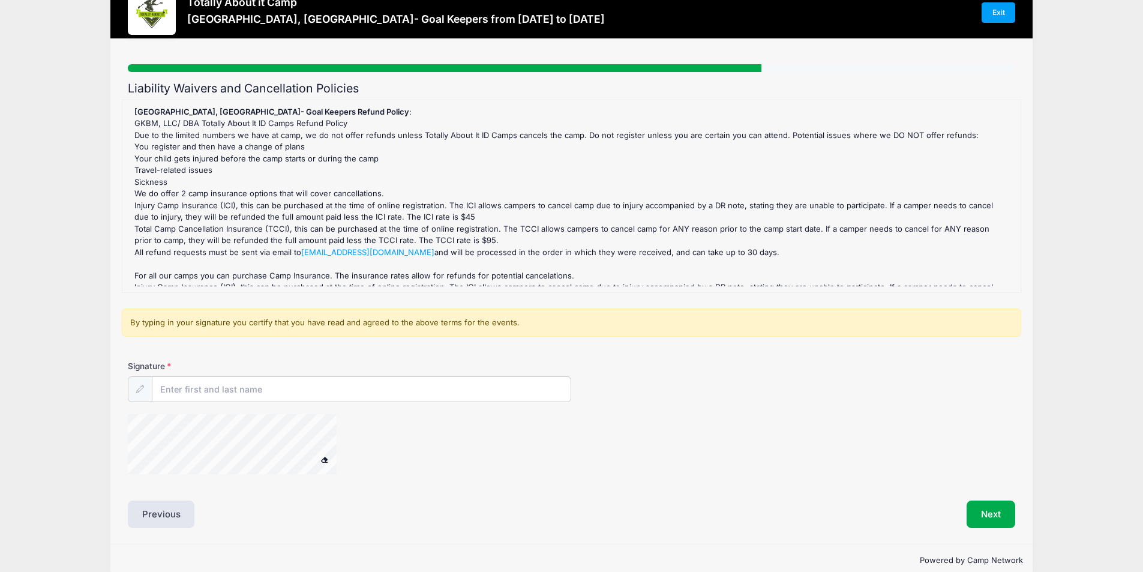
scroll to position [56, 0]
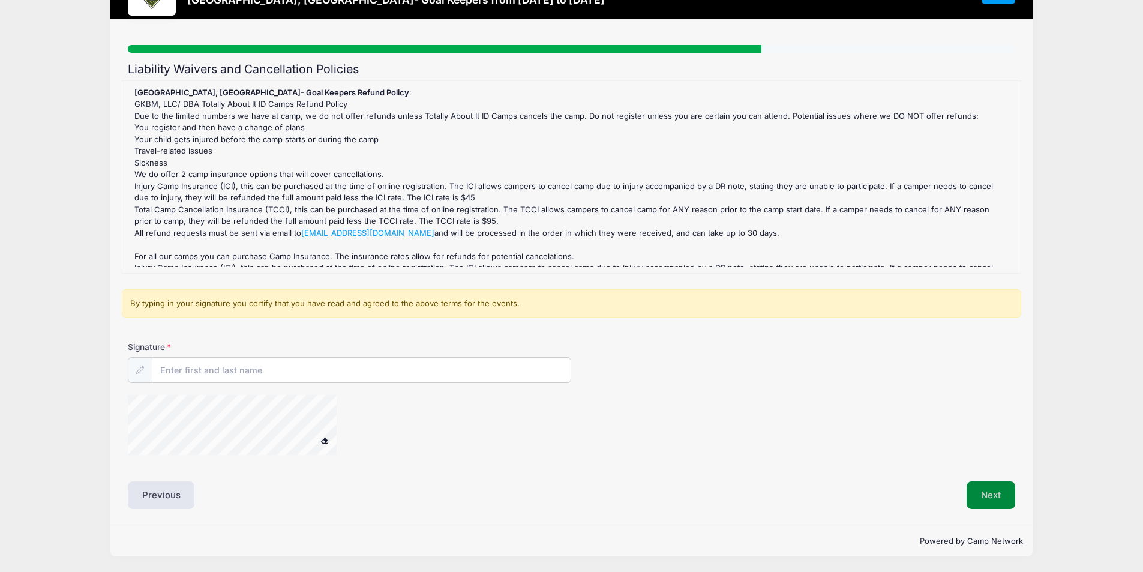
click at [988, 502] on button "Next" at bounding box center [991, 495] width 49 height 28
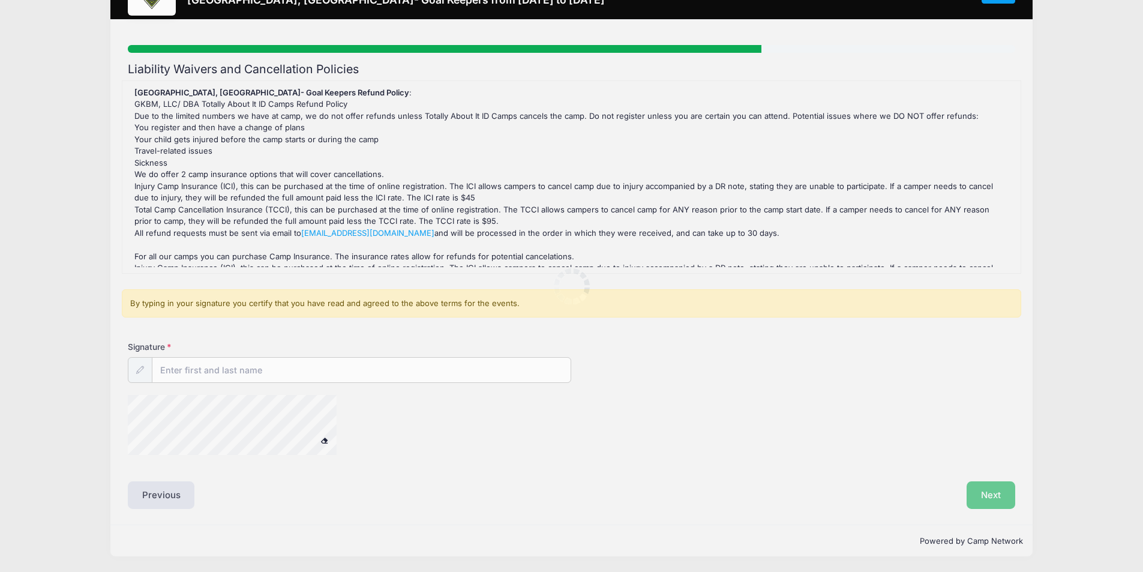
scroll to position [71, 0]
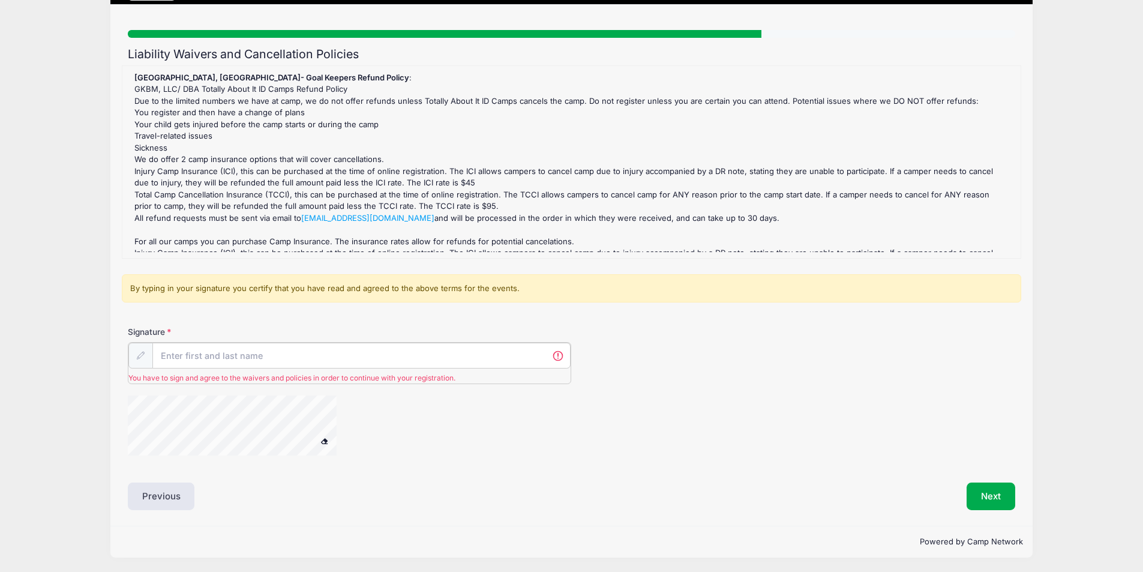
click at [251, 356] on input "Signature" at bounding box center [361, 356] width 419 height 26
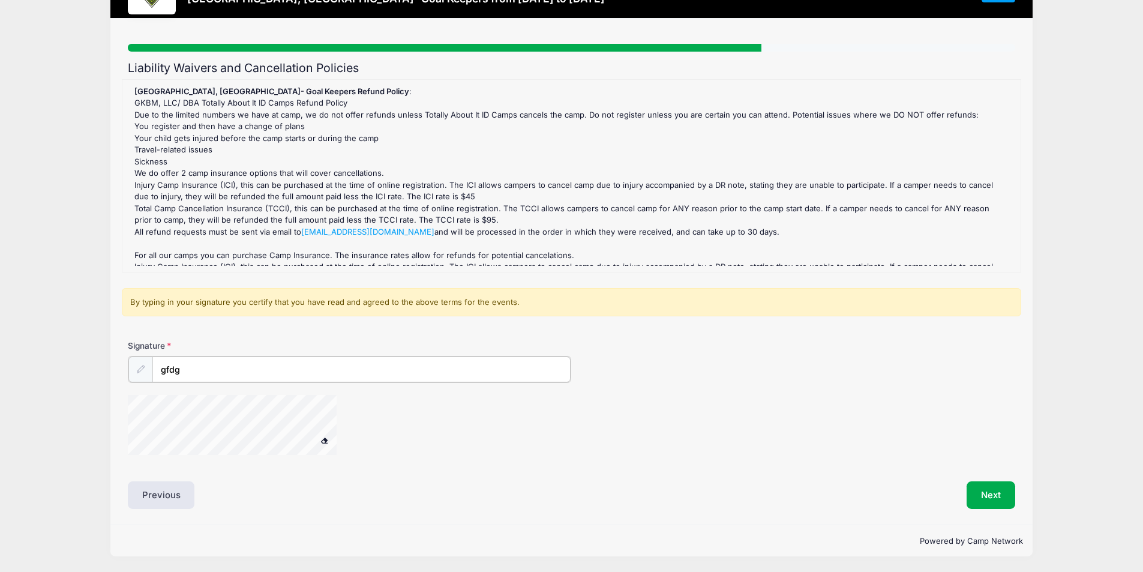
type input "gfdg"
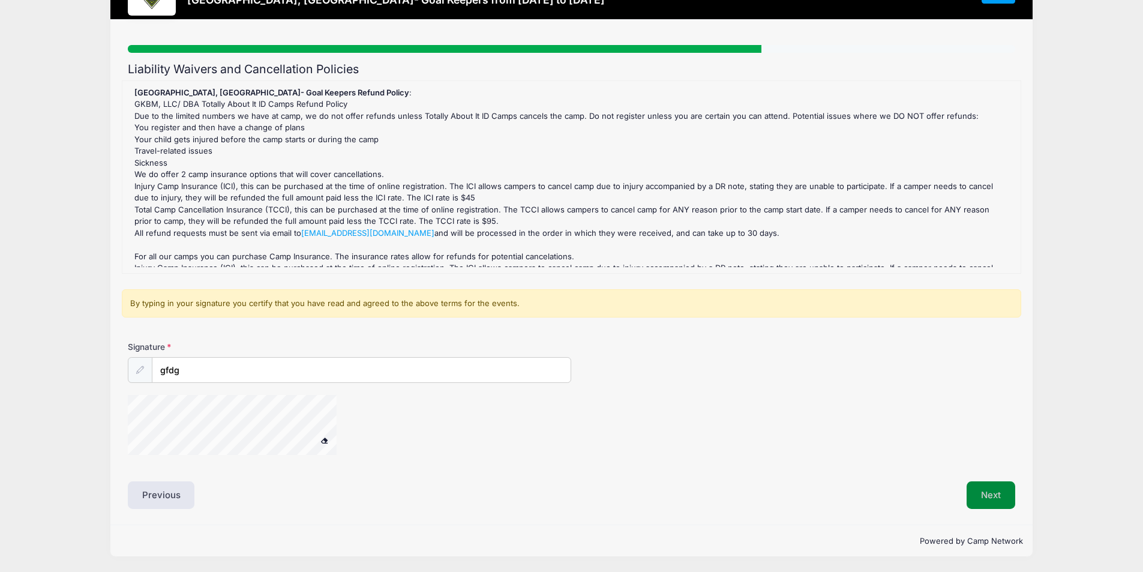
click at [985, 492] on button "Next" at bounding box center [991, 495] width 49 height 28
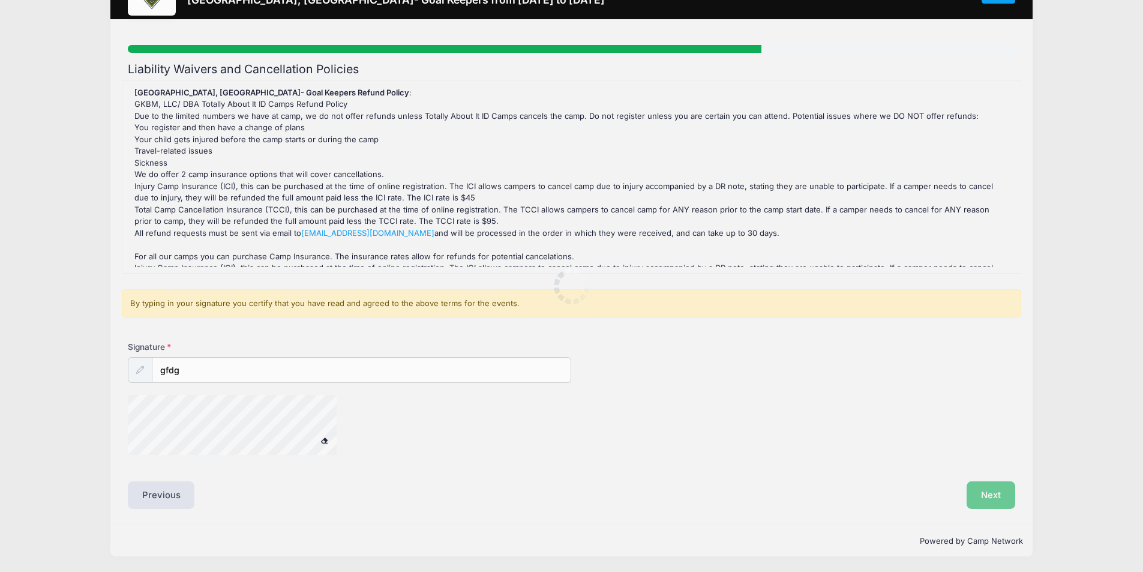
scroll to position [0, 0]
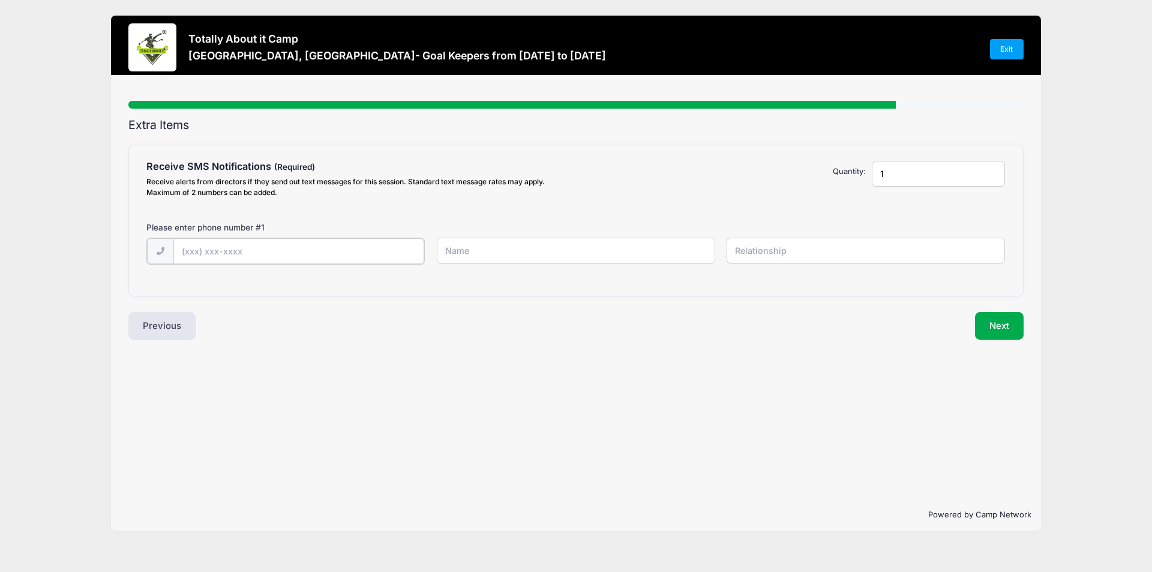
click at [369, 263] on input "text" at bounding box center [298, 251] width 251 height 26
type input "[PHONE_NUMBER]"
click at [582, 245] on input "text" at bounding box center [576, 251] width 278 height 26
type input "fghgfh"
click at [755, 268] on div "[PHONE_NUMBER] fghgfh" at bounding box center [576, 258] width 871 height 41
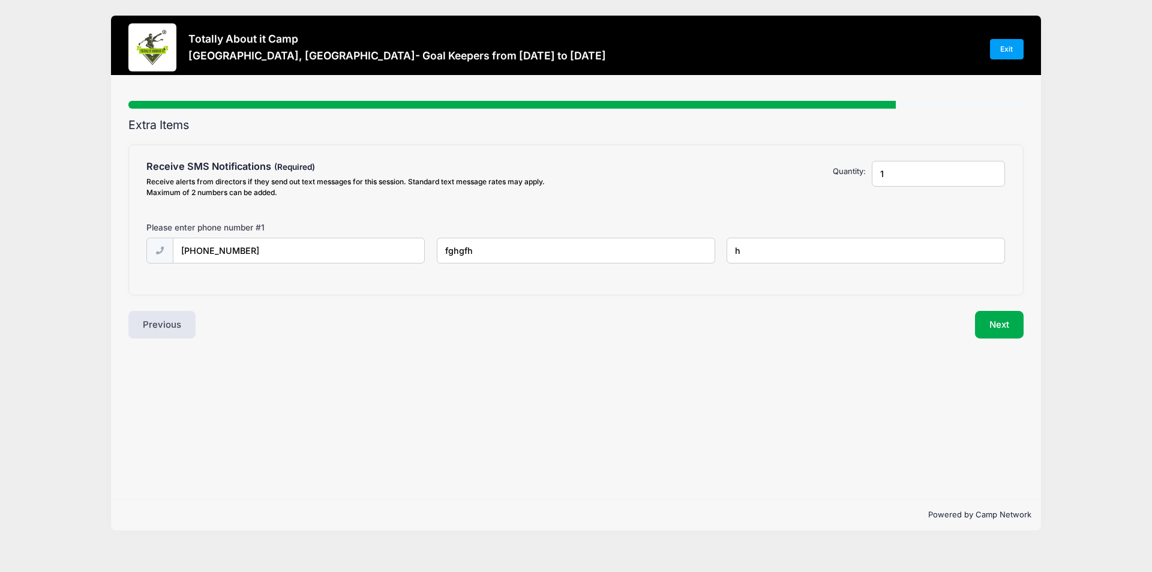
click at [783, 253] on input "h" at bounding box center [866, 251] width 278 height 26
type input "hgf"
click at [1007, 316] on button "Next" at bounding box center [999, 325] width 49 height 28
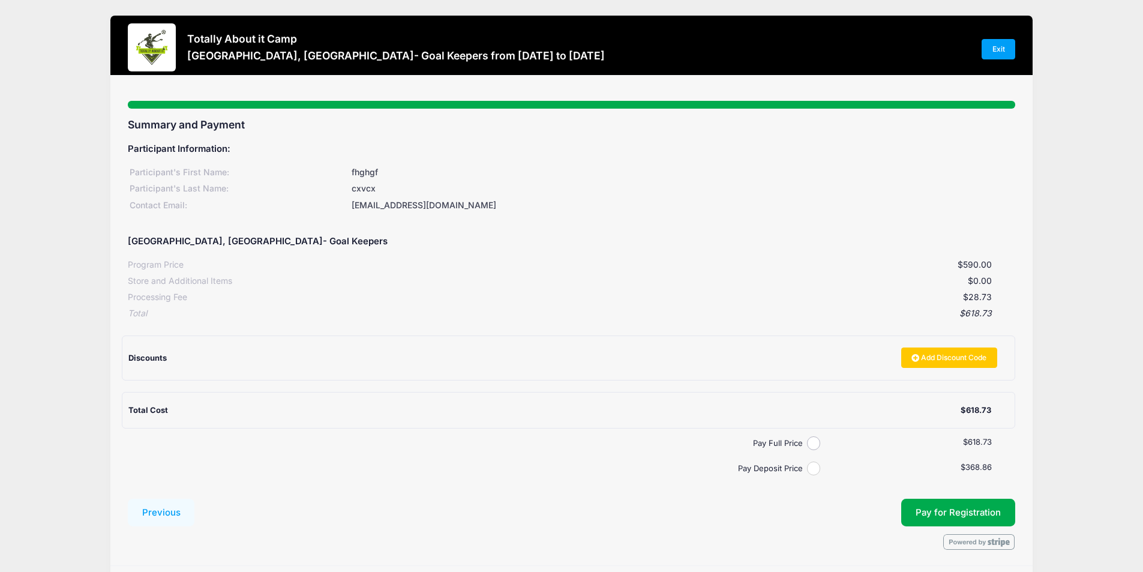
click at [812, 469] on input "Pay Deposit Price" at bounding box center [814, 468] width 14 height 14
radio input "true"
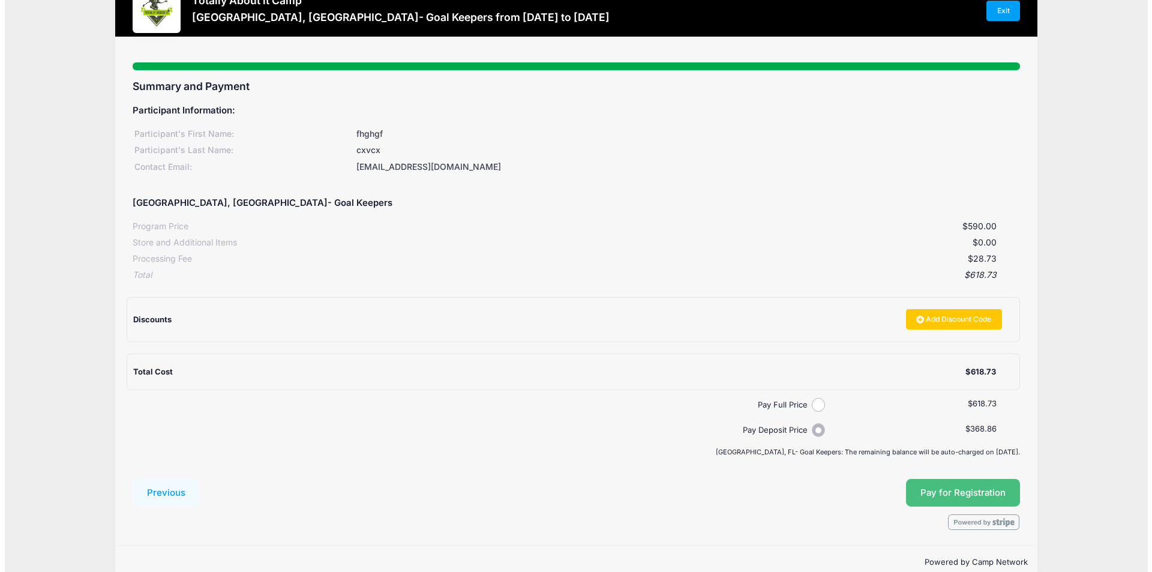
scroll to position [59, 0]
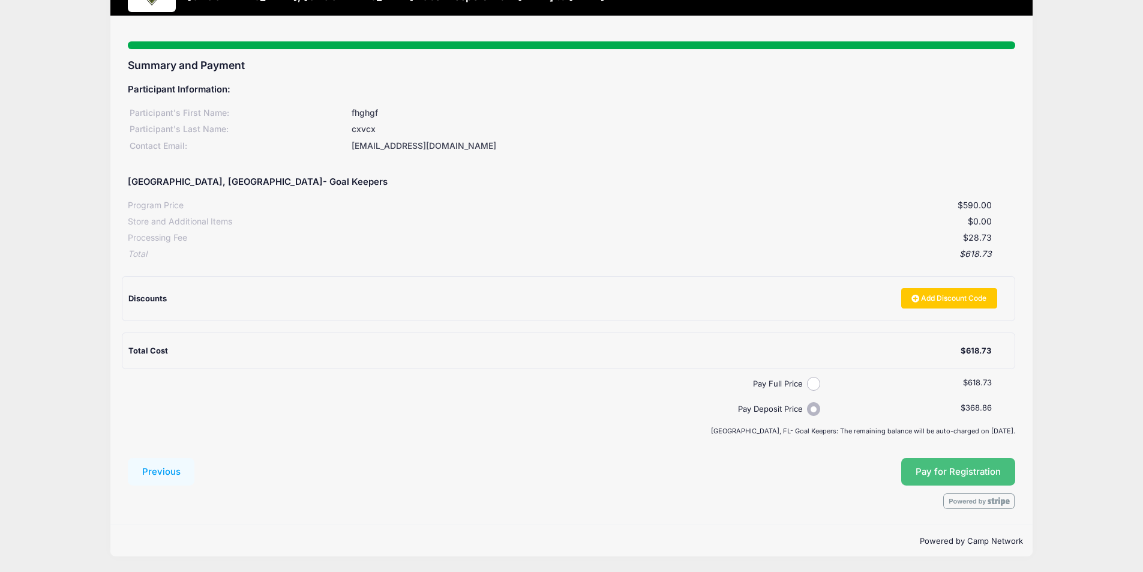
click at [944, 460] on button "Pay for Registration" at bounding box center [958, 472] width 114 height 28
